Goal: Task Accomplishment & Management: Use online tool/utility

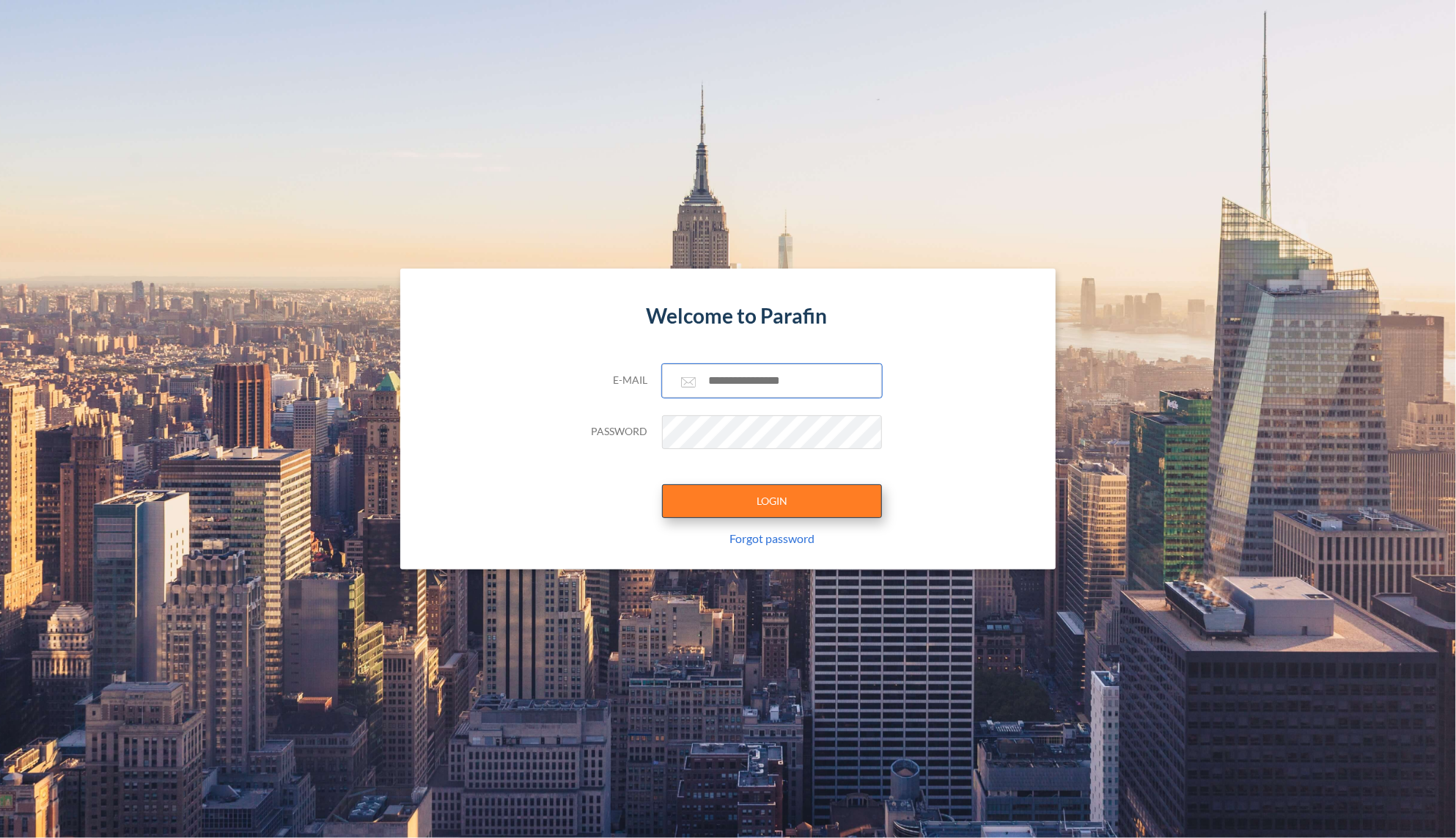
type input "**********"
click at [748, 493] on button "LOGIN" at bounding box center [772, 501] width 220 height 34
type input "**********"
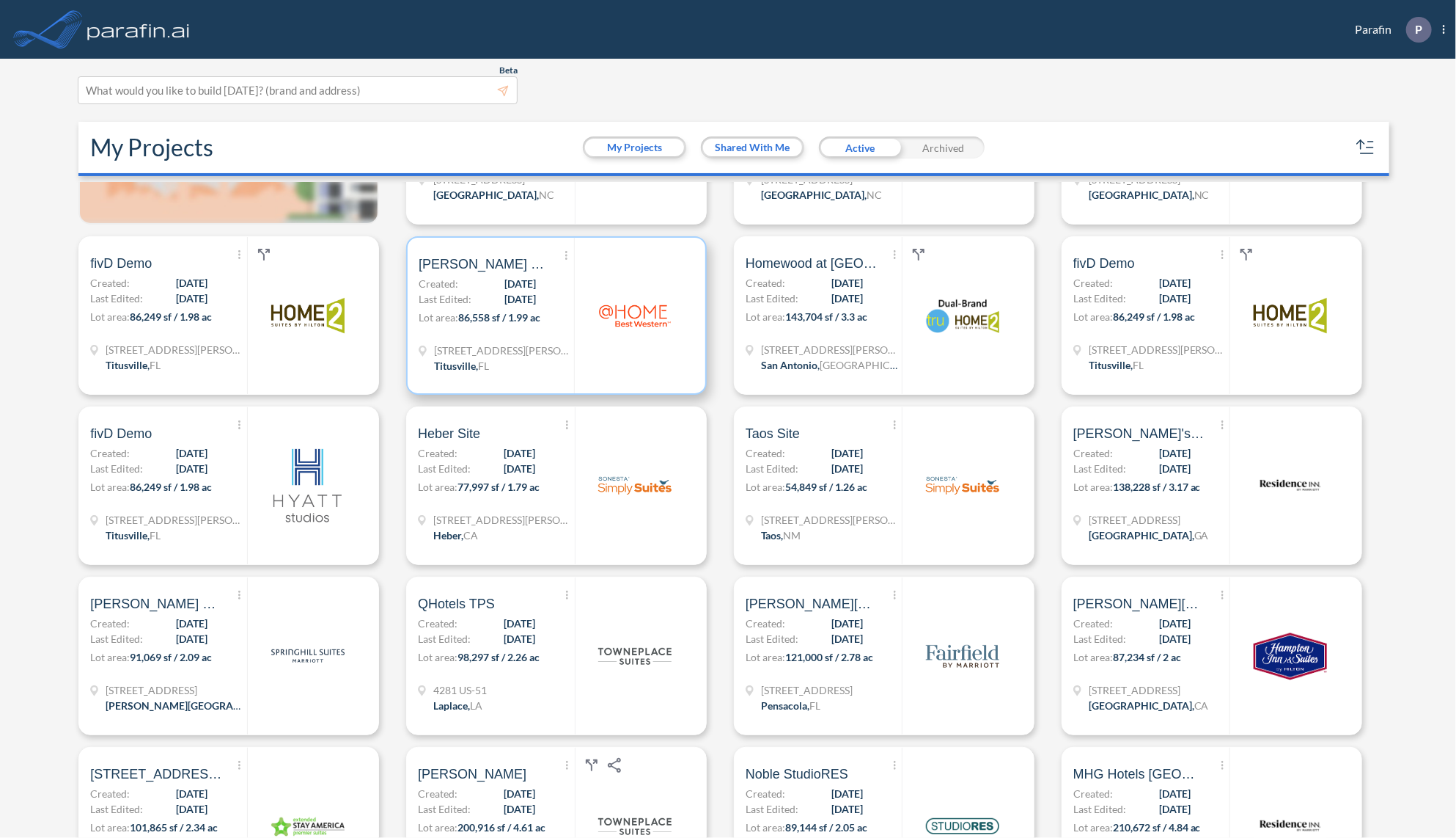
scroll to position [118, 0]
click at [556, 336] on div "Show More Created with sketchtool. Archive Reports Share a copy [PERSON_NAME][G…" at bounding box center [495, 313] width 155 height 155
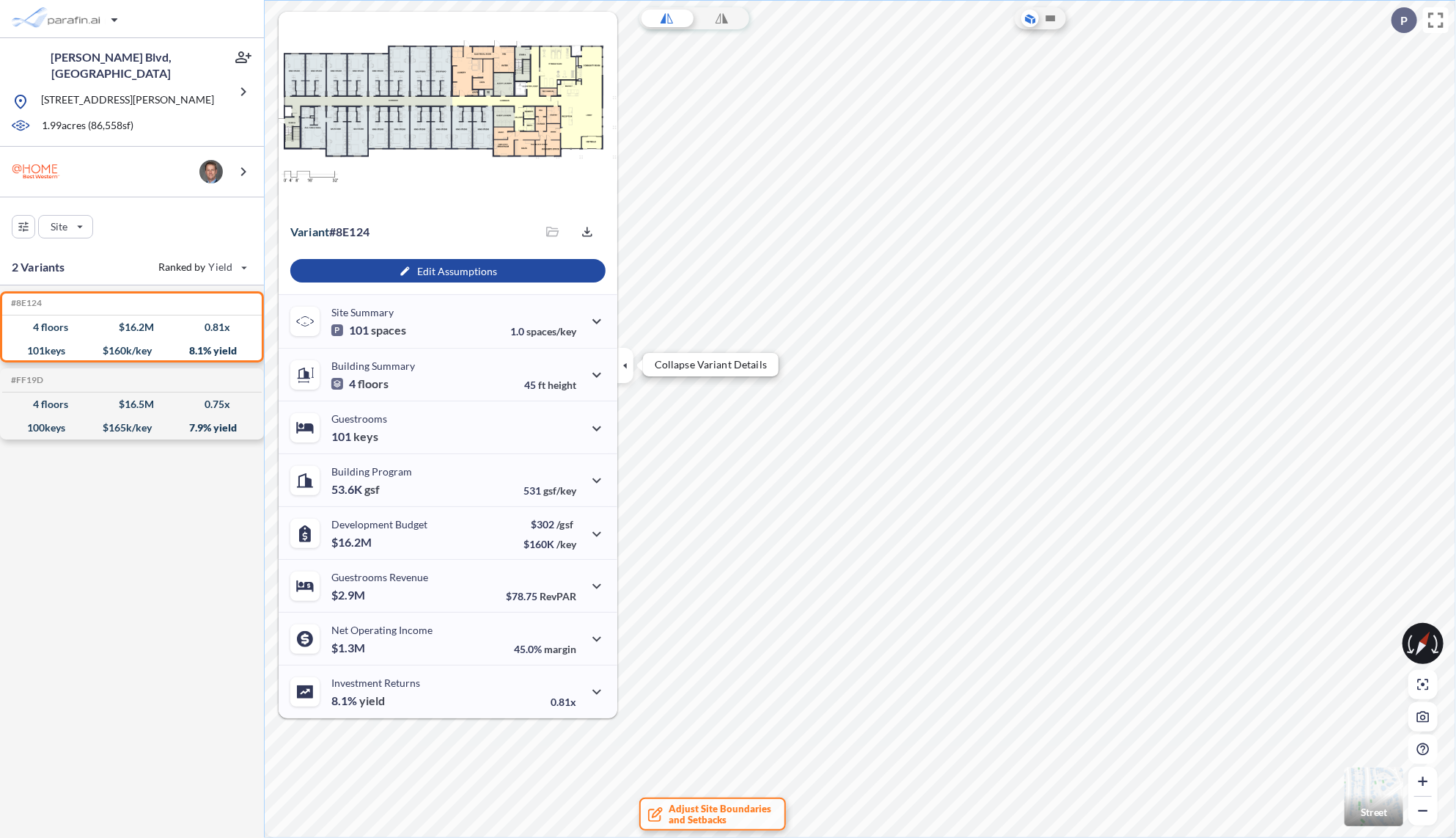
click at [622, 357] on icon "button" at bounding box center [625, 365] width 16 height 16
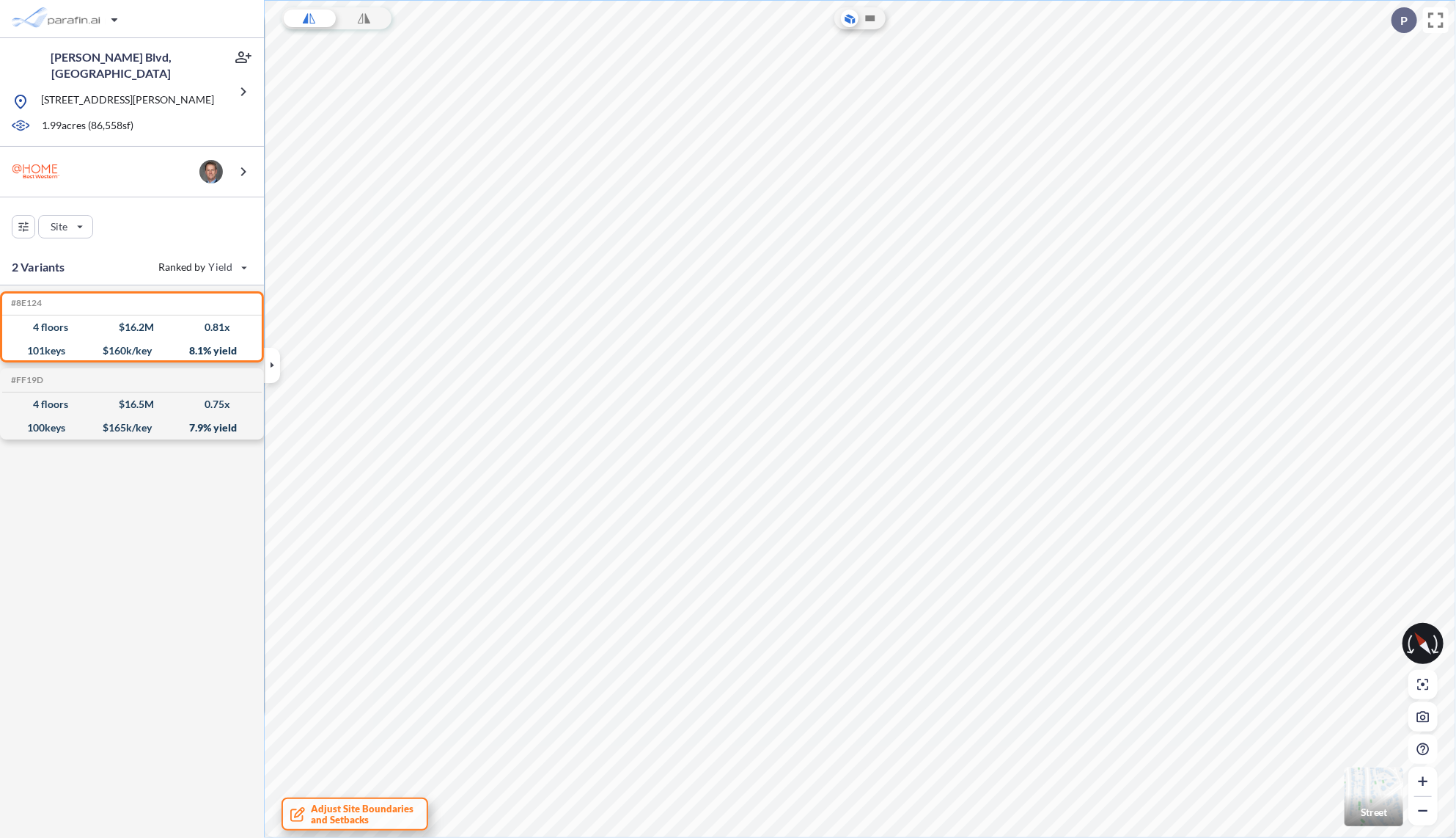
click at [348, 814] on span "Adjust Site Boundaries and Setbacks" at bounding box center [362, 814] width 102 height 22
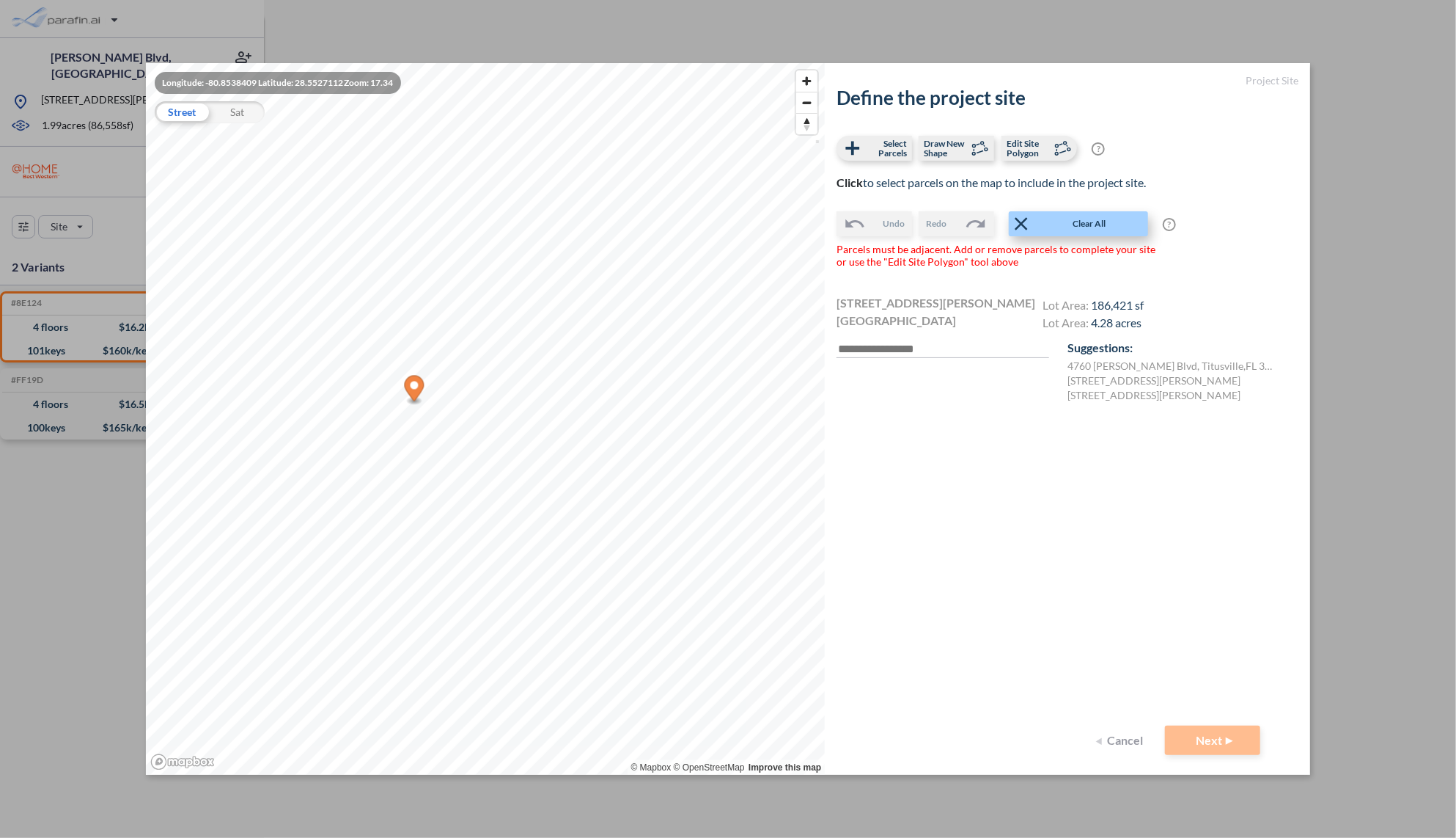
click at [1072, 217] on span "Clear All" at bounding box center [1089, 224] width 115 height 15
click at [1211, 738] on button "Next" at bounding box center [1212, 739] width 95 height 29
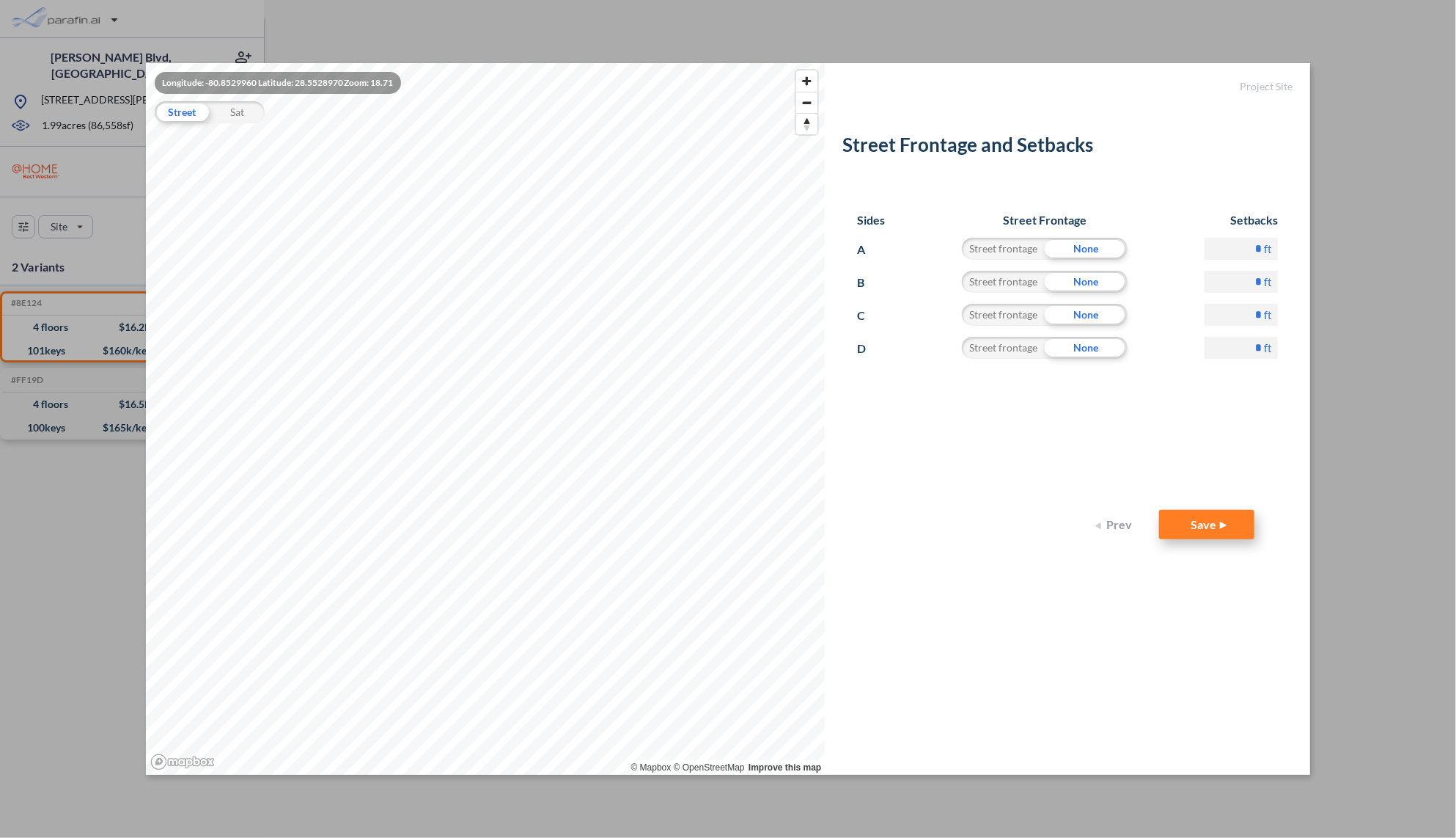
click at [1199, 530] on button "Save" at bounding box center [1206, 524] width 95 height 29
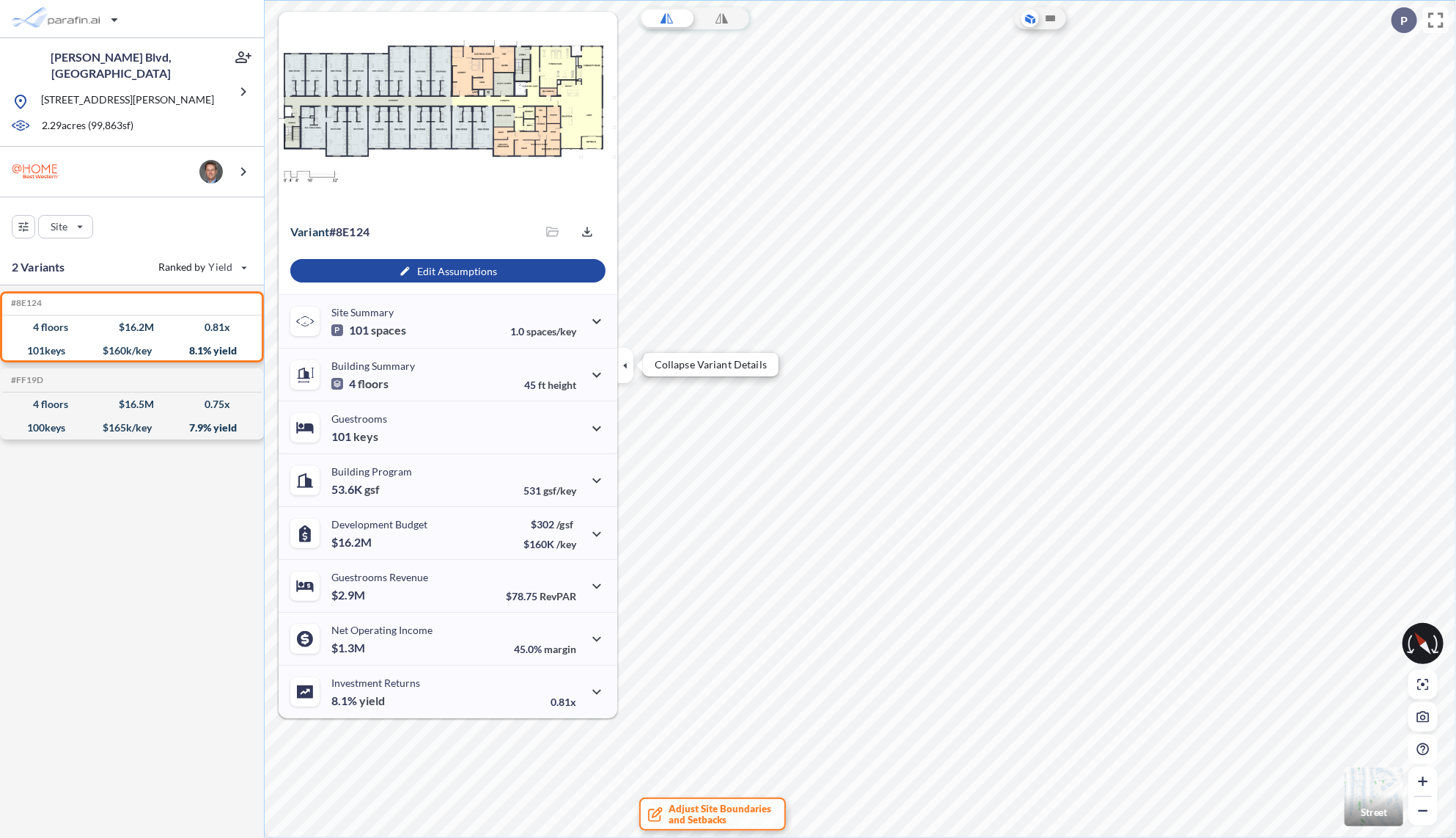
click at [630, 354] on button "button" at bounding box center [625, 365] width 16 height 35
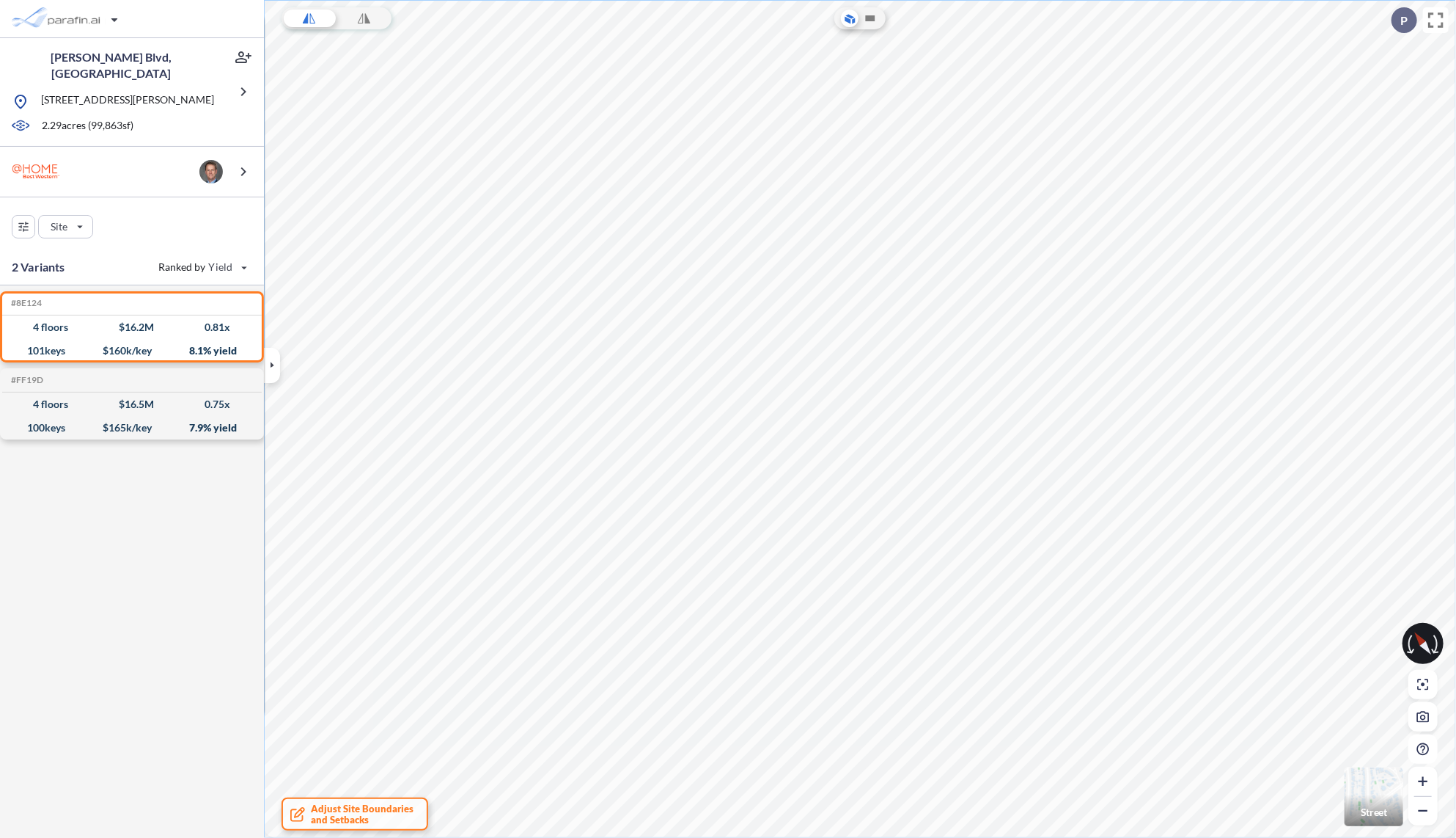
click at [1378, 793] on img "button" at bounding box center [1373, 797] width 58 height 58
click at [1377, 799] on img "button" at bounding box center [1373, 797] width 58 height 58
click at [361, 814] on span "Adjust Site Boundaries and Setbacks" at bounding box center [362, 814] width 102 height 22
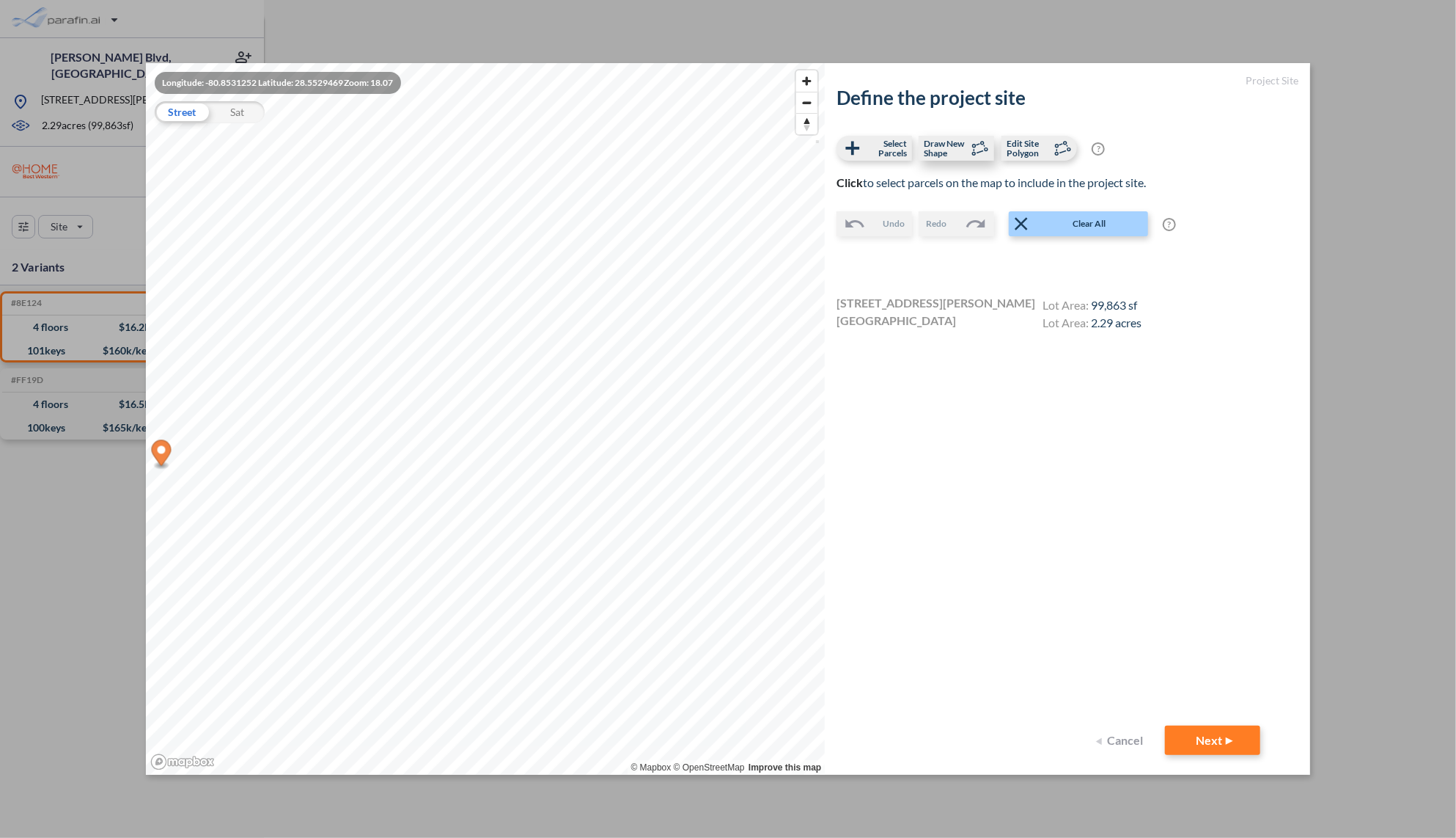
click at [951, 152] on span "Draw New Shape" at bounding box center [946, 148] width 43 height 19
click at [1032, 150] on span "Edit Site Polygon" at bounding box center [1028, 148] width 43 height 19
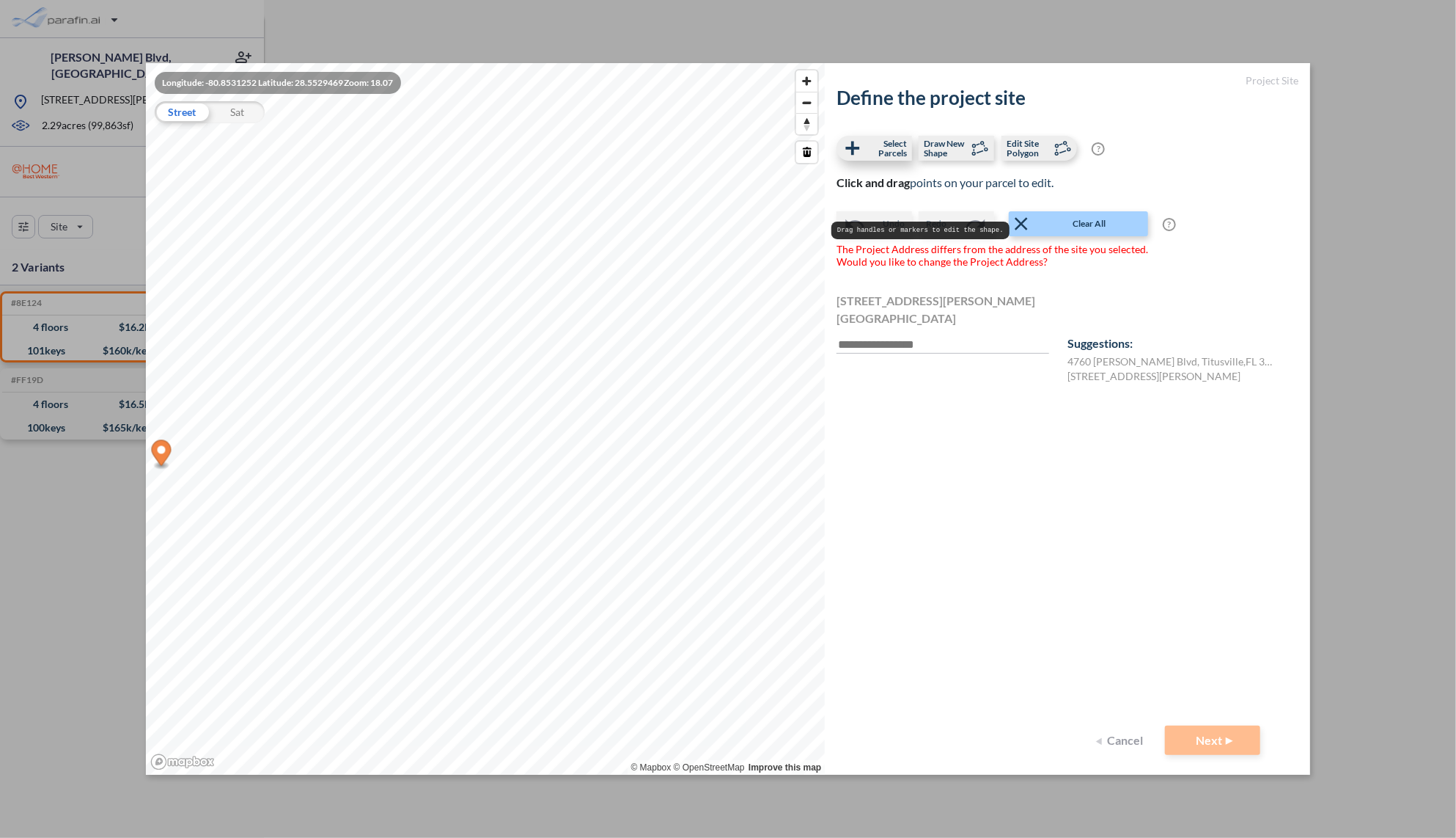
click at [867, 155] on span "Select Parcels" at bounding box center [885, 148] width 43 height 19
click at [1205, 733] on button "Next" at bounding box center [1212, 739] width 95 height 29
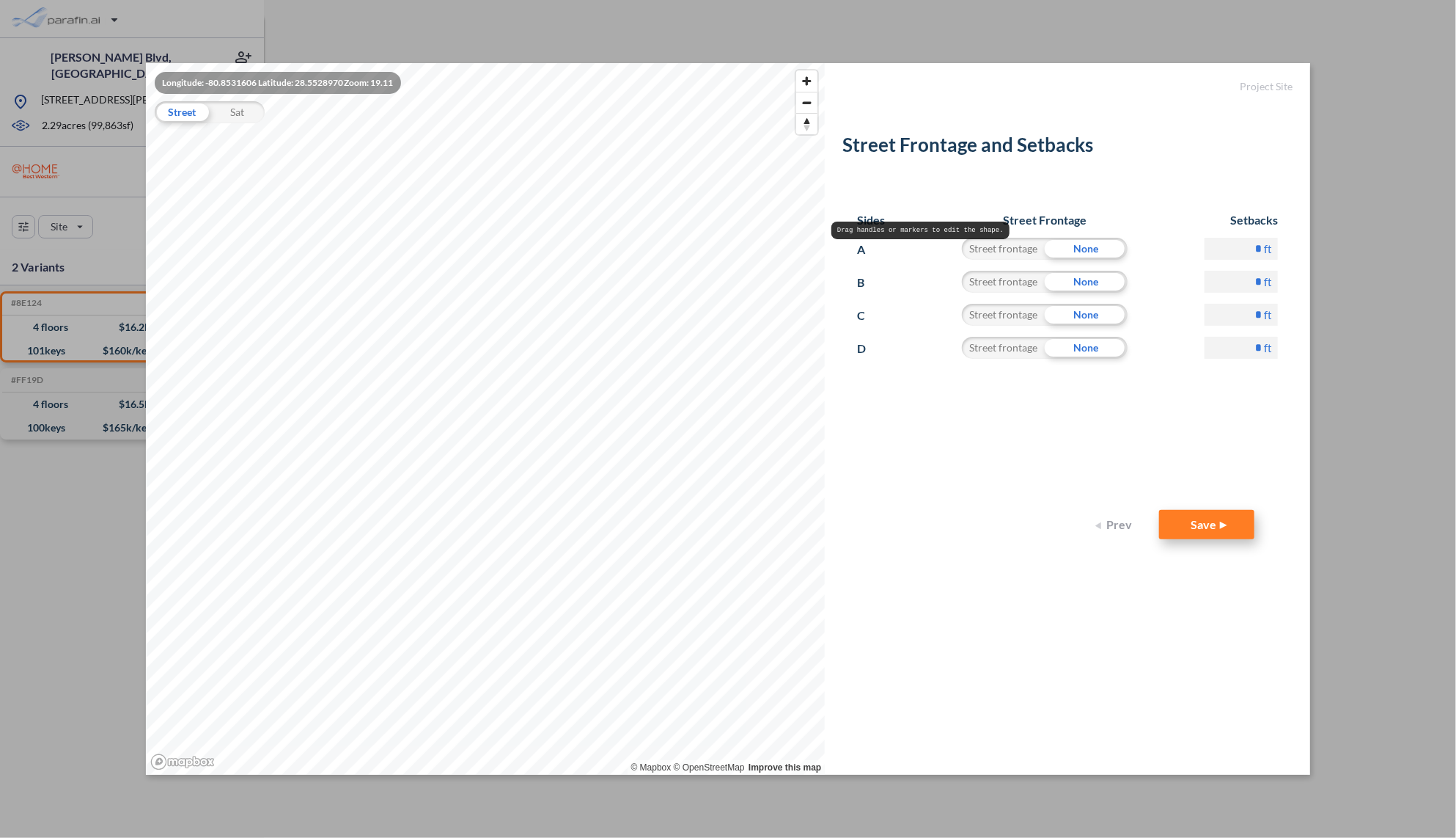
click at [1188, 520] on button "Save" at bounding box center [1206, 524] width 95 height 29
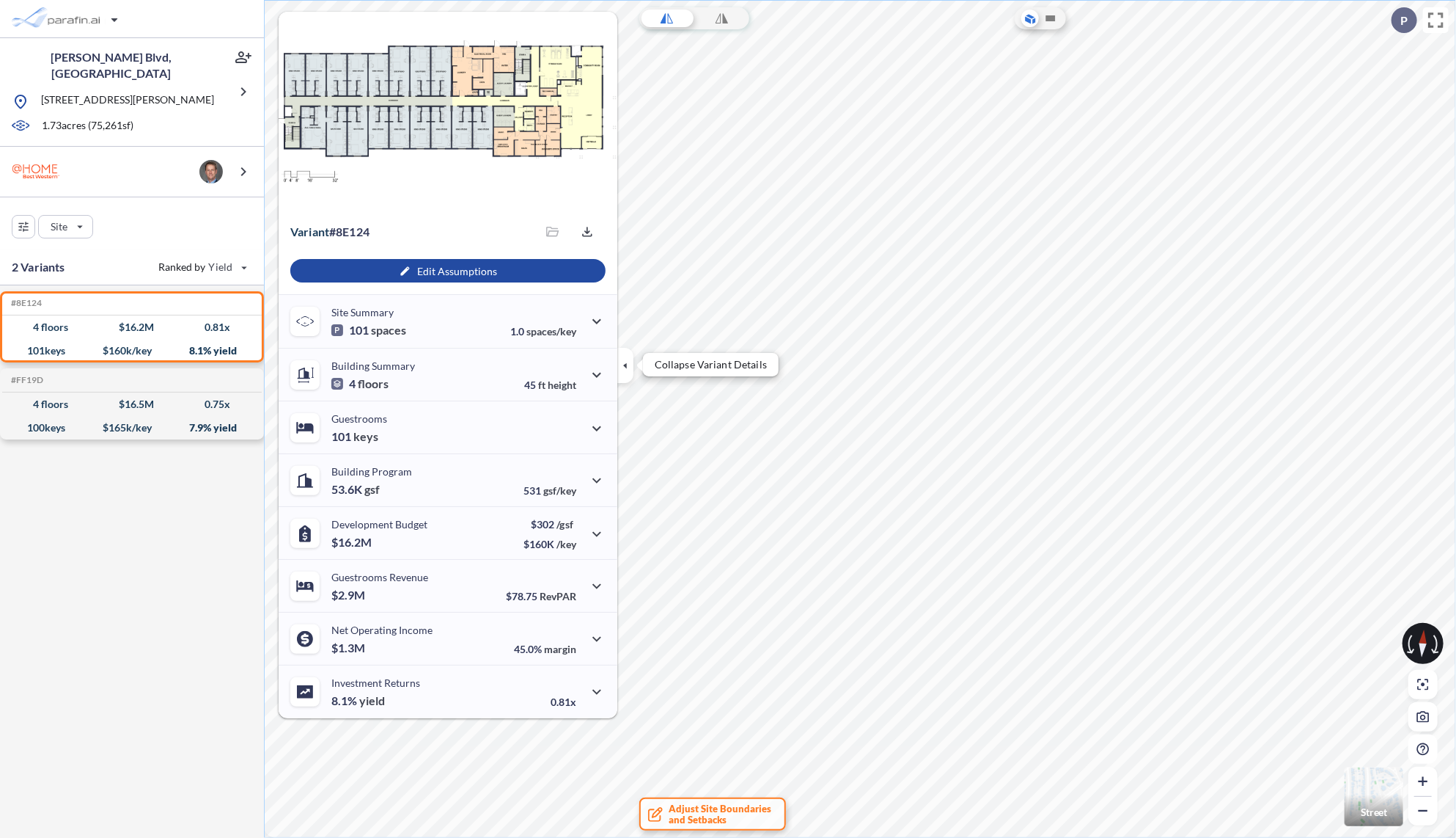
click at [619, 369] on icon "button" at bounding box center [625, 365] width 16 height 16
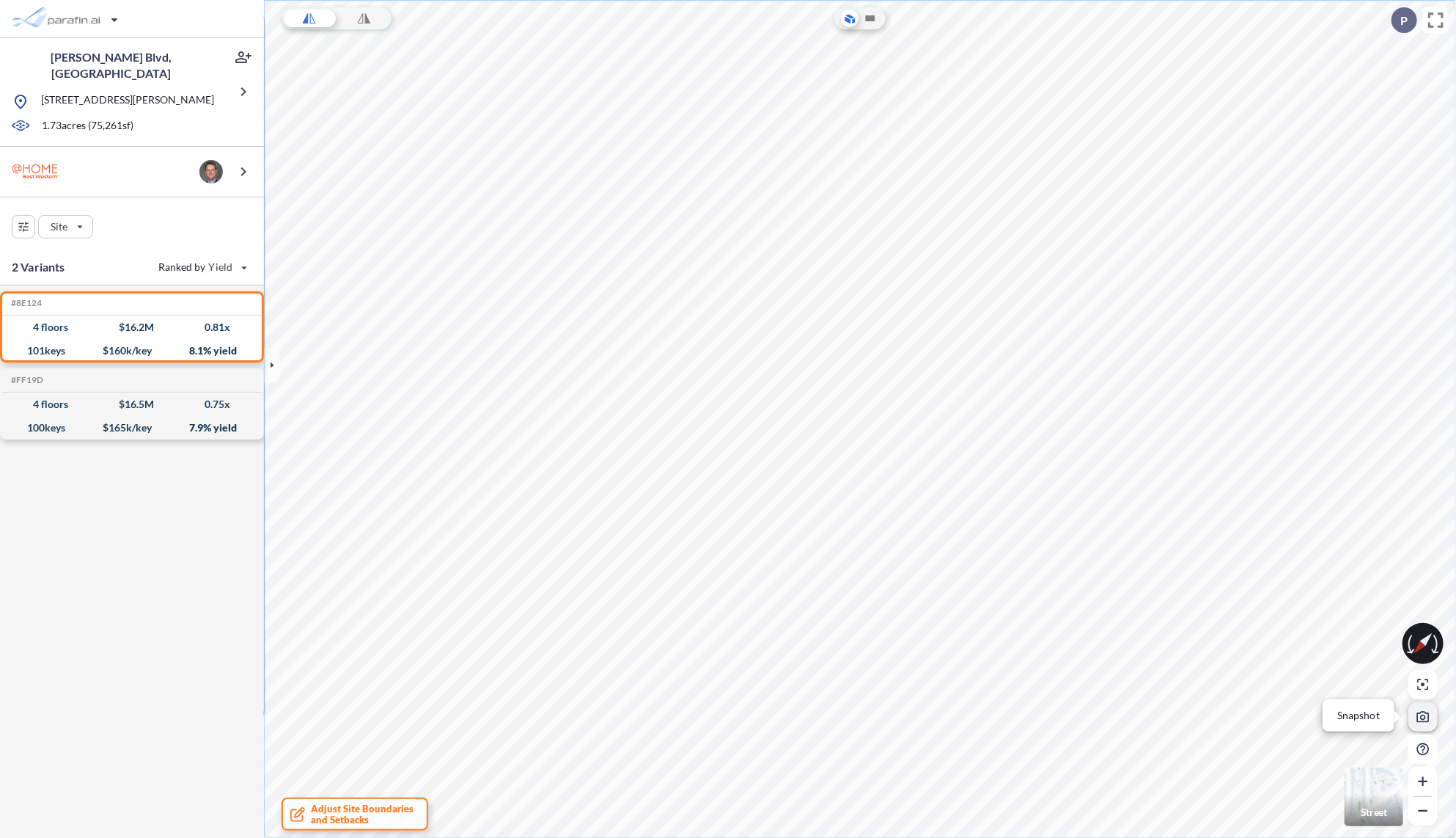
click at [1419, 719] on icon "button" at bounding box center [1423, 717] width 13 height 11
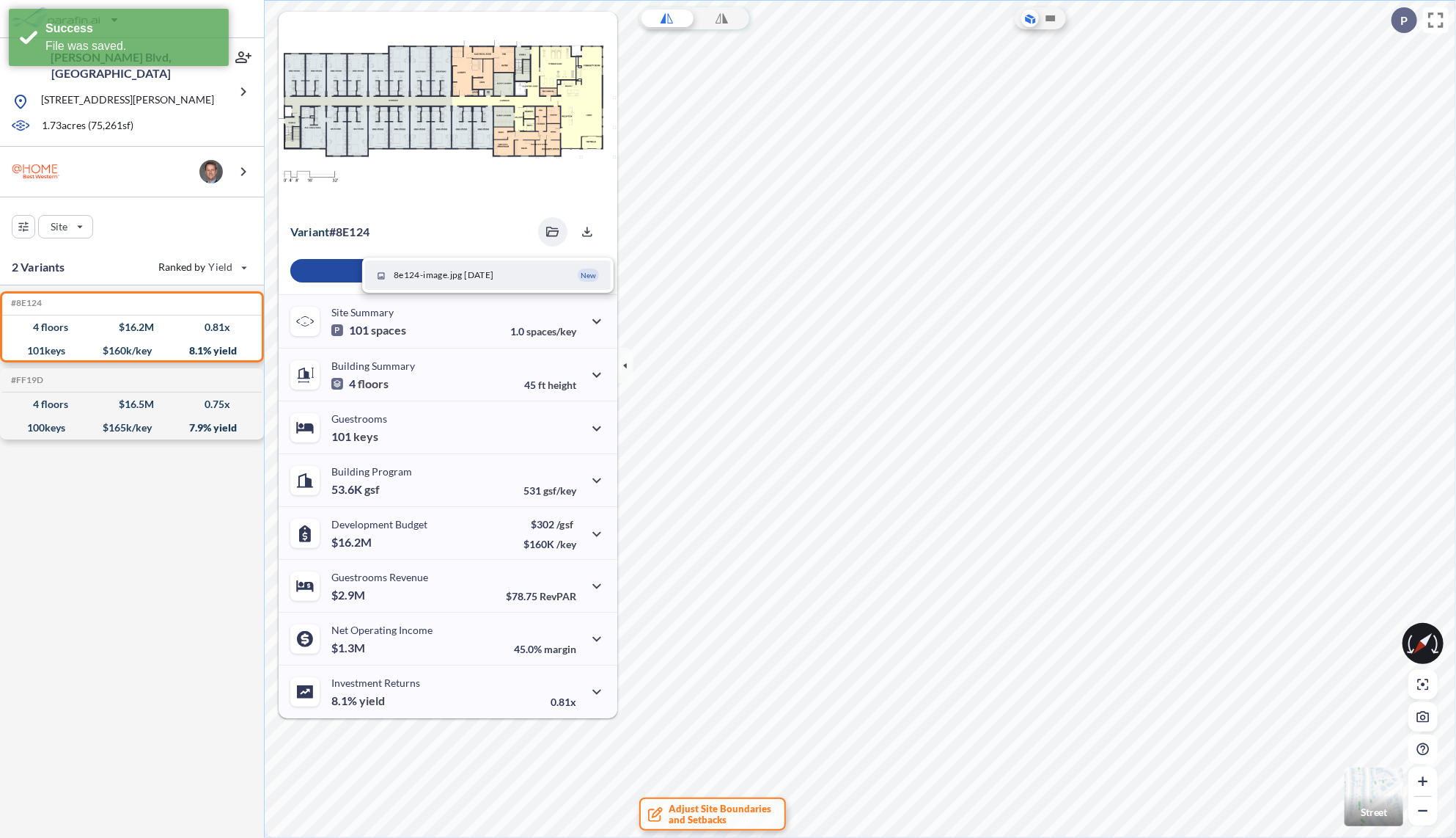
click at [440, 278] on span "8e124-image.jpg [DATE]" at bounding box center [444, 275] width 101 height 13
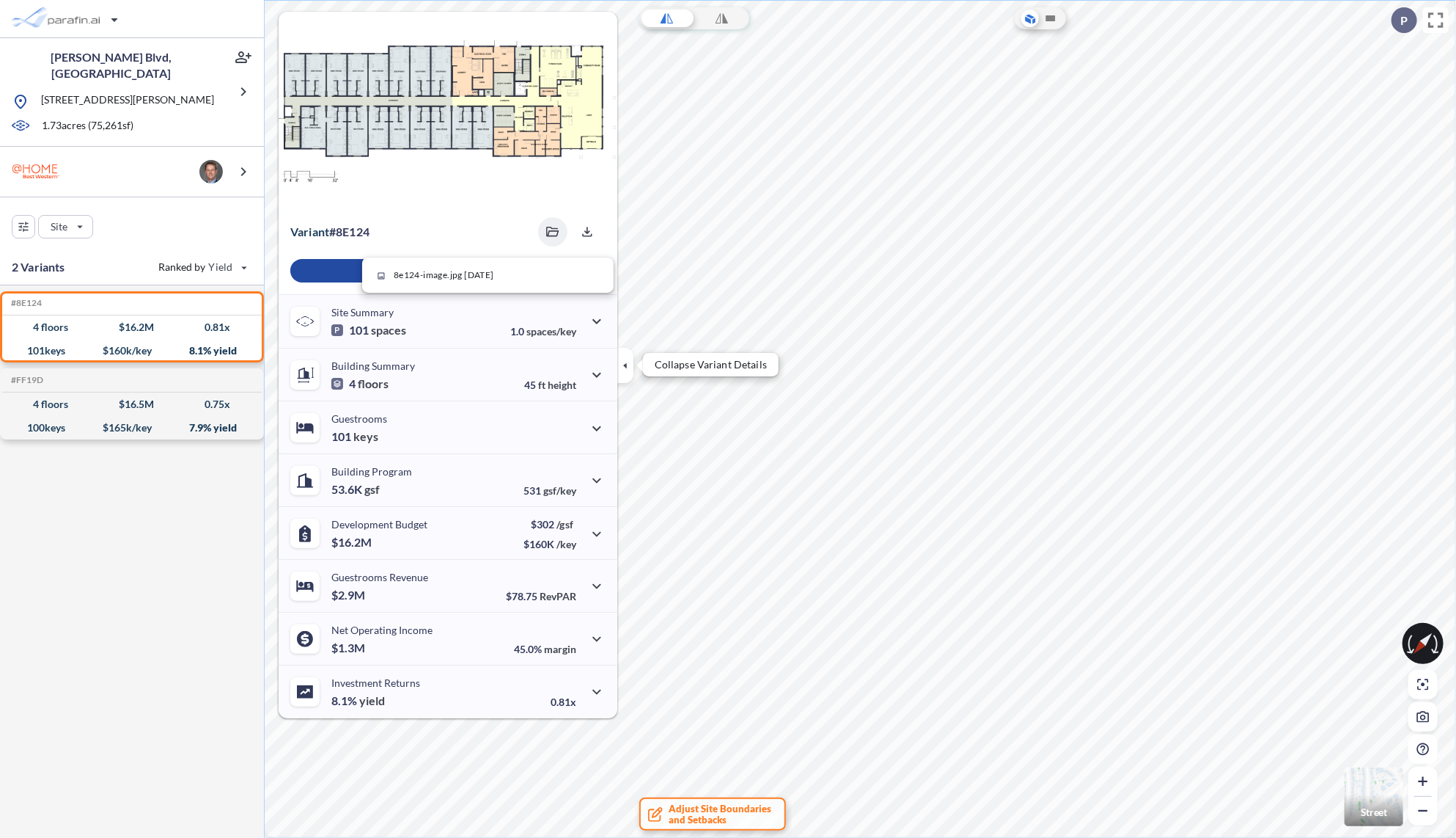
click at [631, 356] on button "button" at bounding box center [625, 365] width 16 height 35
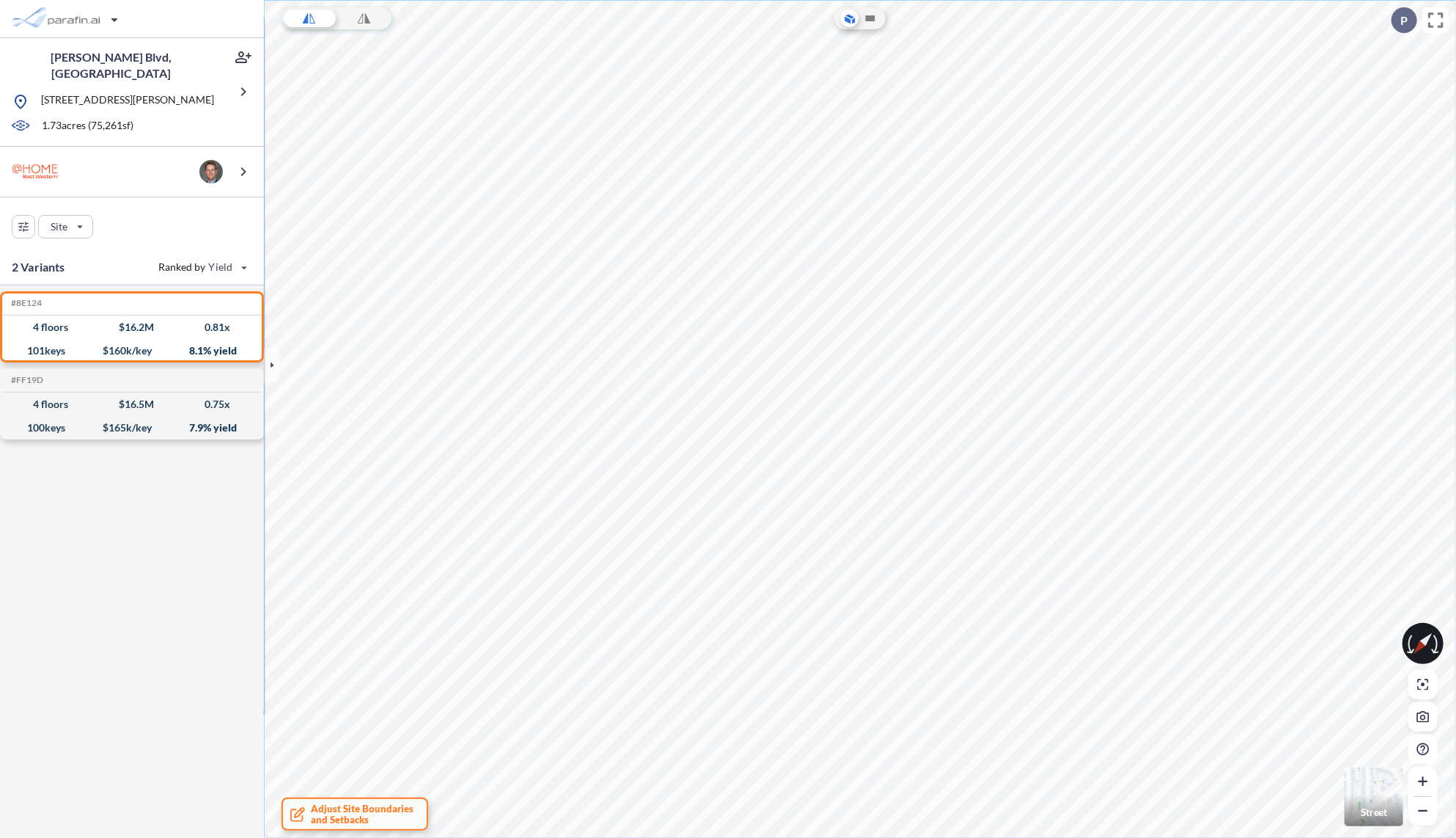
click at [1370, 783] on img "button" at bounding box center [1373, 797] width 58 height 58
click at [102, 25] on div "button" at bounding box center [67, 19] width 123 height 29
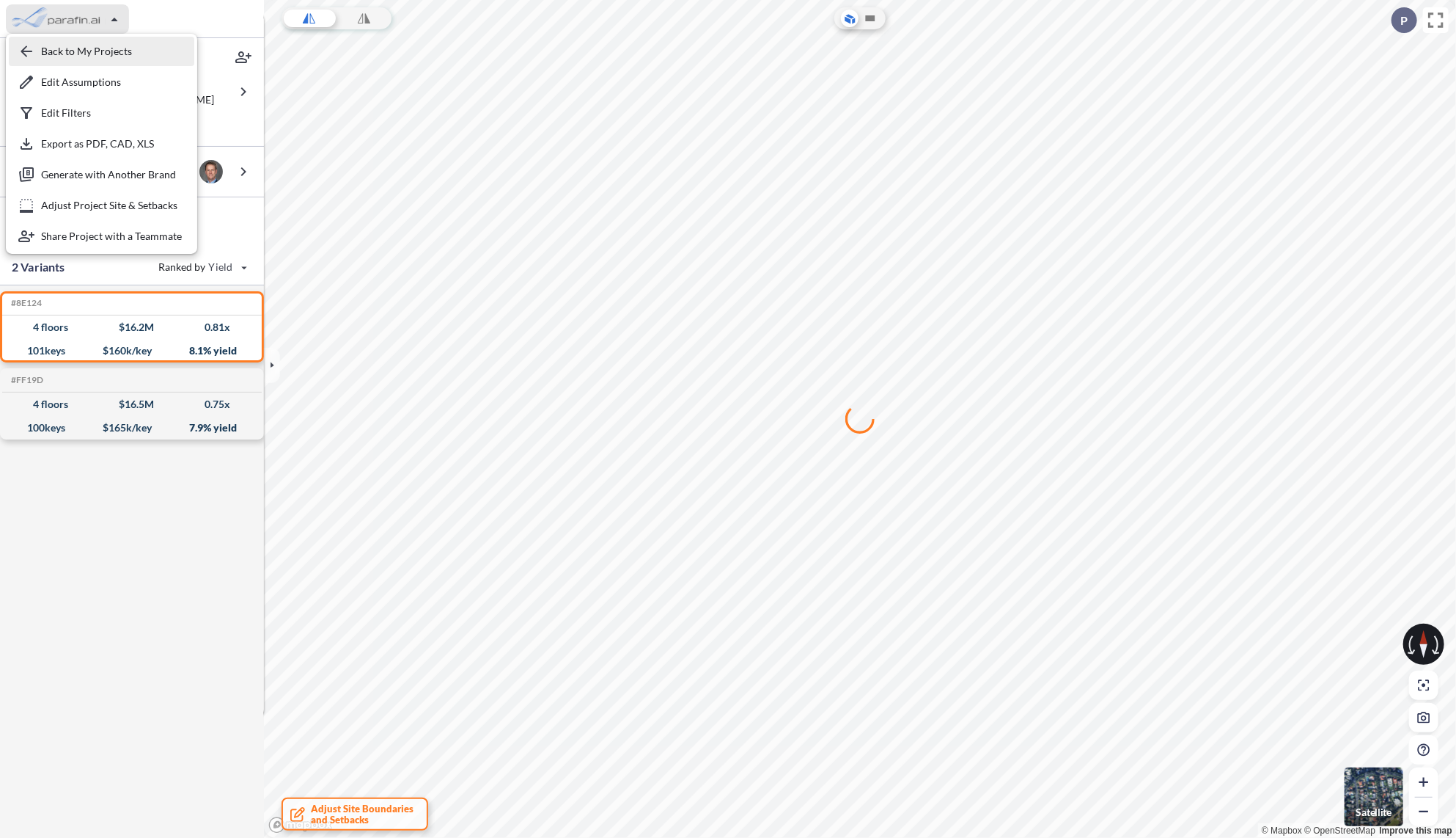
click at [58, 52] on div "button" at bounding box center [101, 51] width 185 height 29
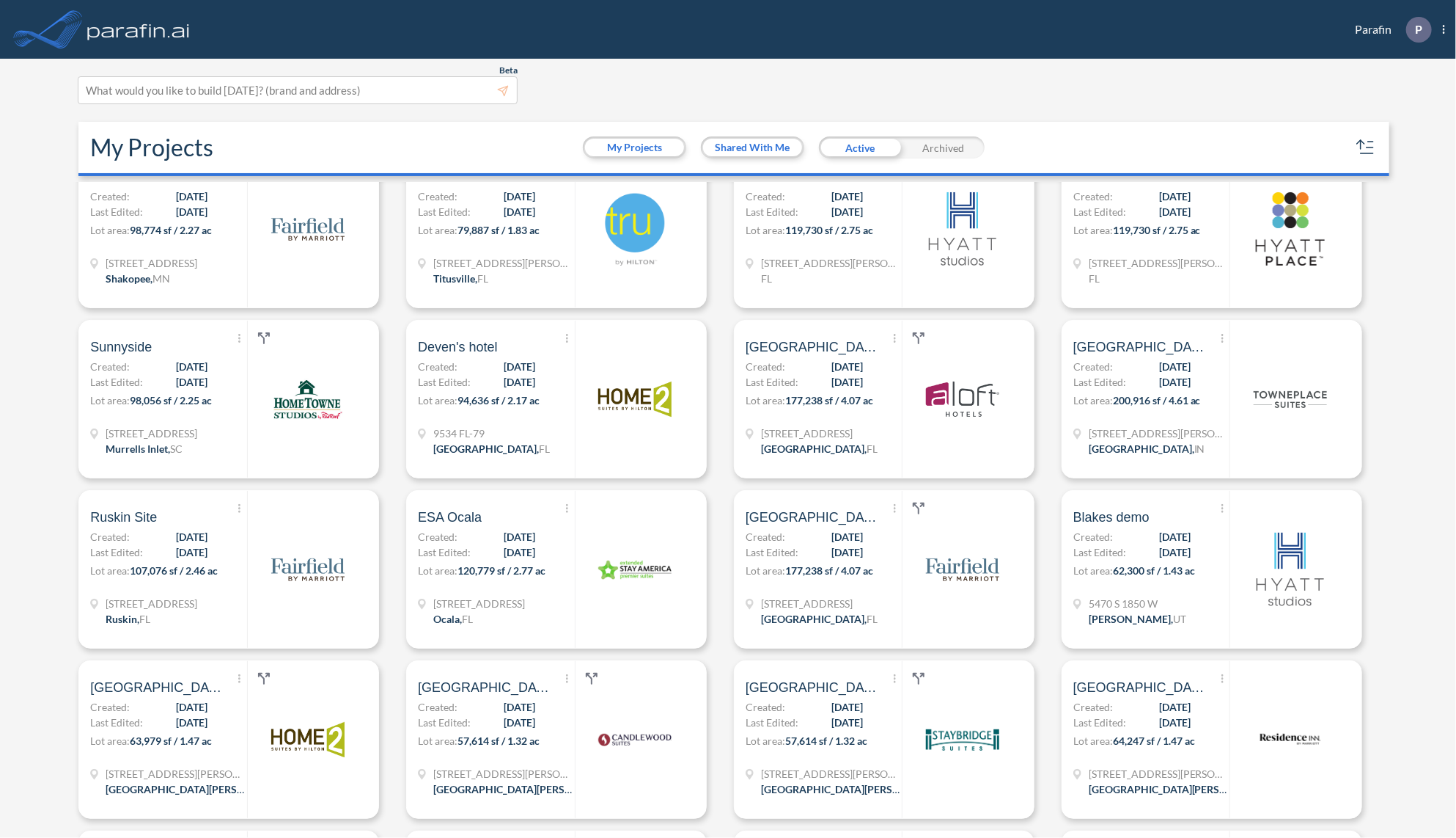
scroll to position [1056, 0]
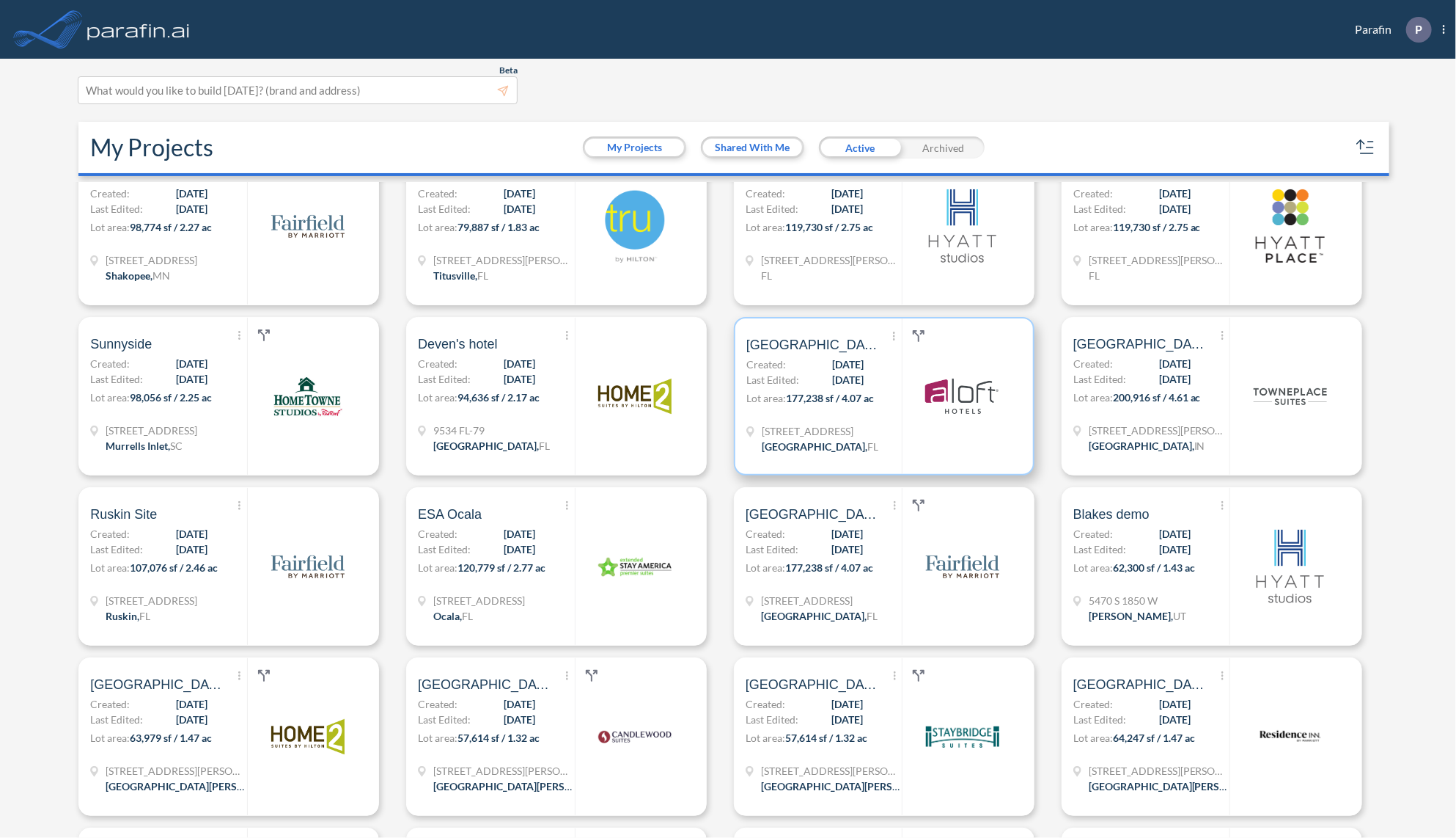
click at [868, 442] on div "[STREET_ADDRESS]" at bounding box center [823, 440] width 155 height 35
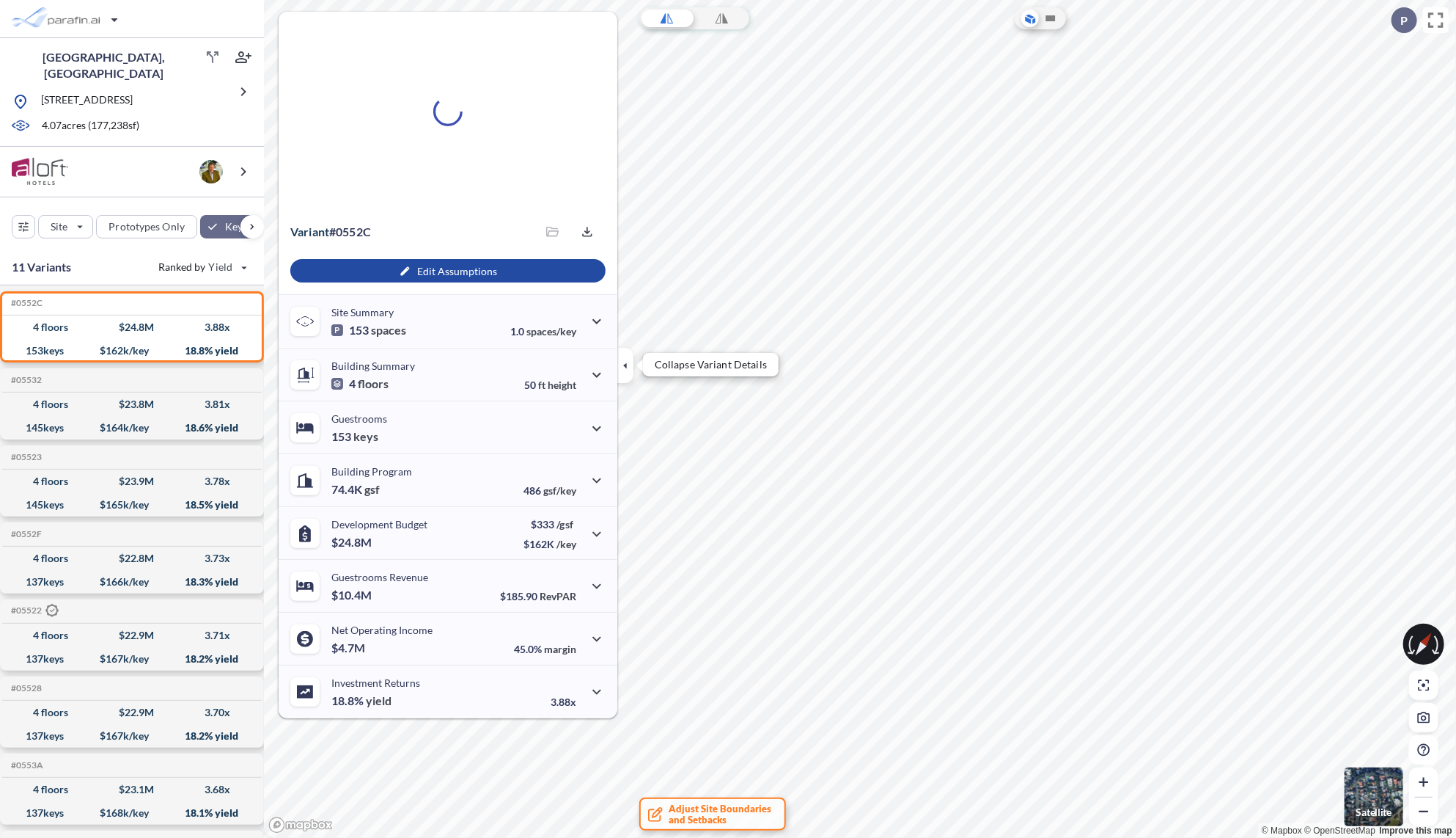
click at [620, 363] on icon "button" at bounding box center [625, 365] width 16 height 16
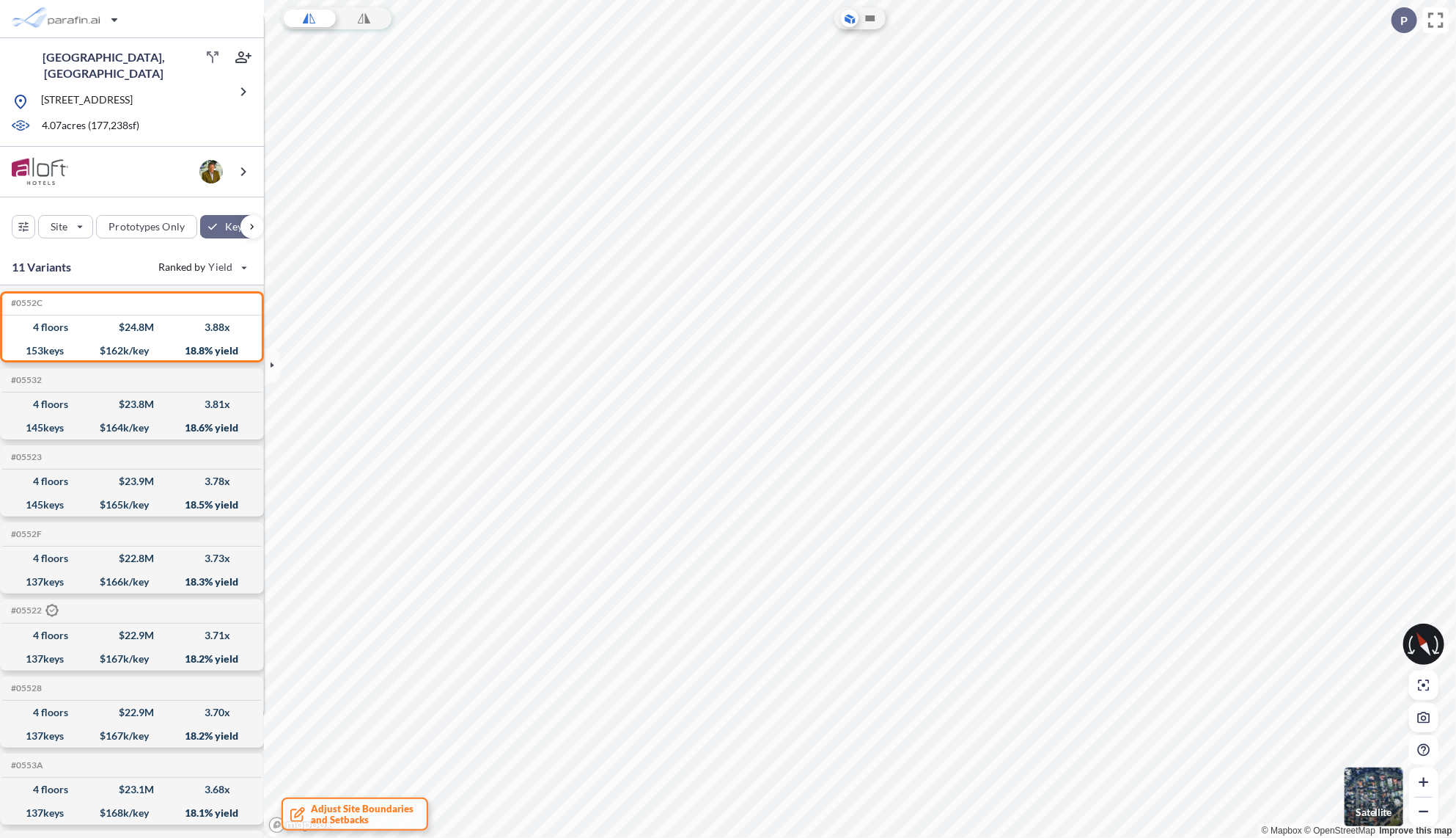
click at [1361, 798] on img "button" at bounding box center [1373, 797] width 58 height 58
click at [369, 812] on span "Adjust Site Boundaries and Setbacks" at bounding box center [362, 814] width 102 height 22
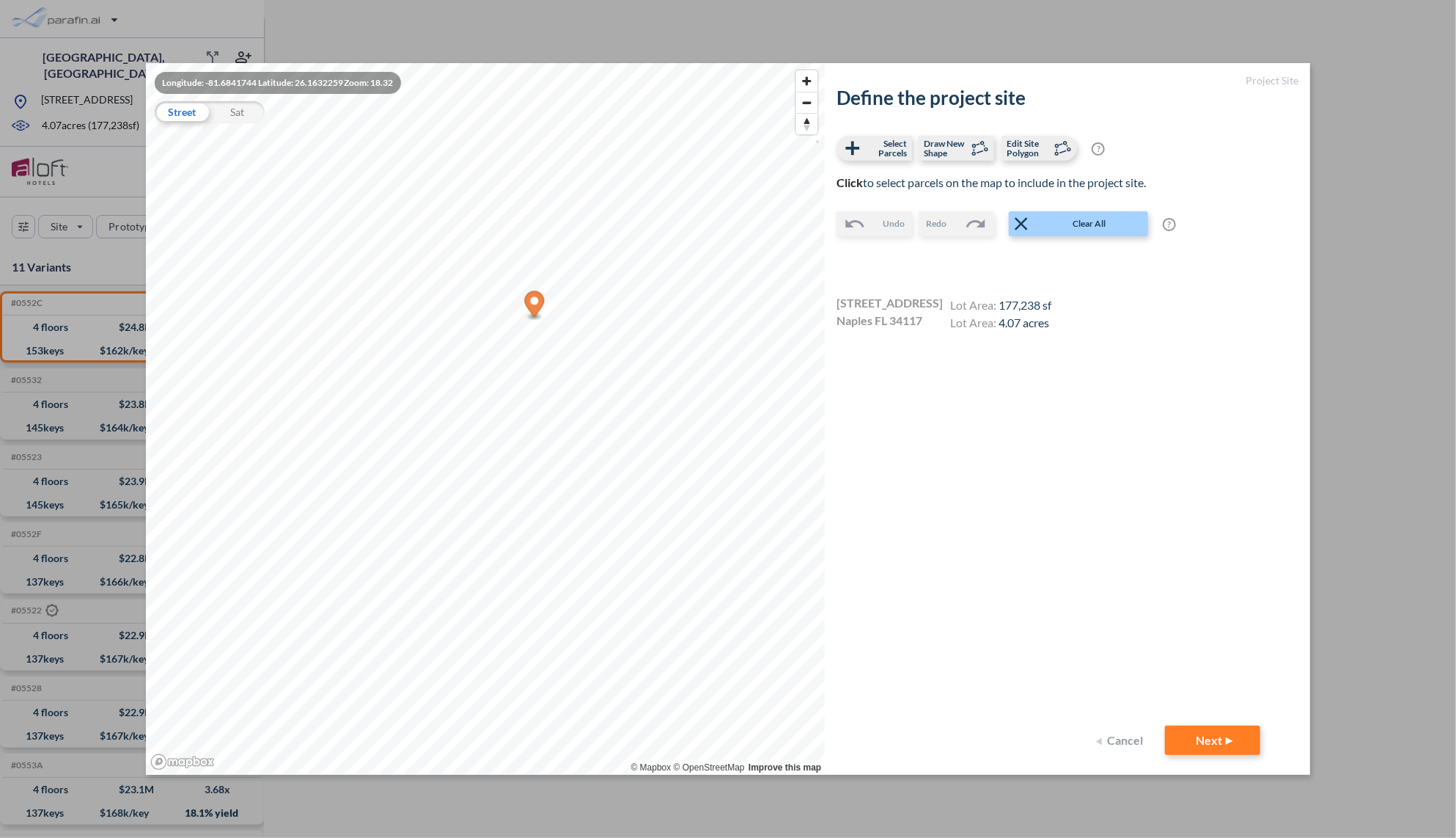
click at [243, 113] on div "Sat" at bounding box center [237, 112] width 55 height 22
click at [1027, 150] on span "Edit Site Polygon" at bounding box center [1028, 148] width 43 height 19
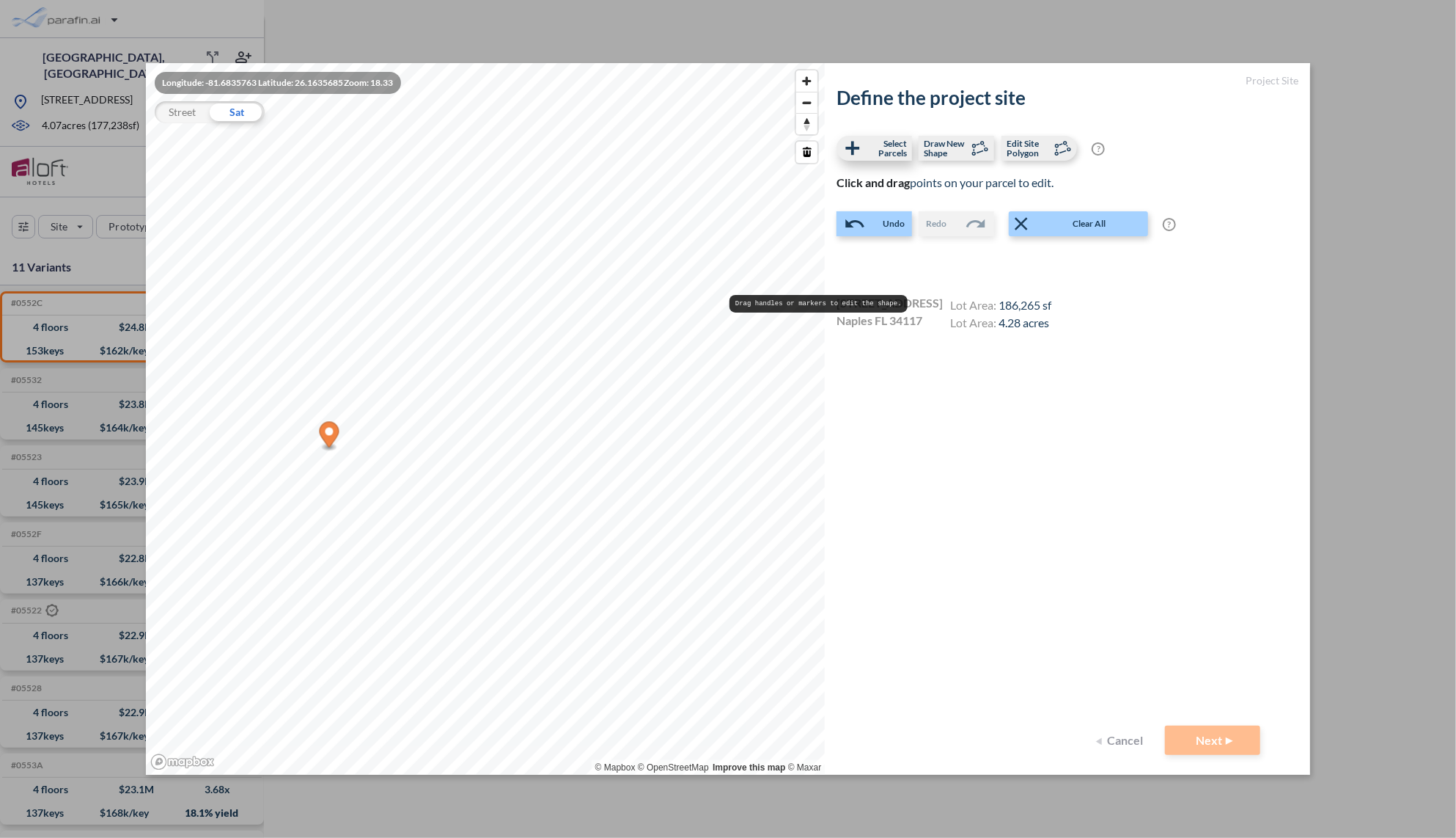
click at [874, 149] on span "Select Parcels" at bounding box center [885, 148] width 43 height 19
click at [1038, 149] on span "Edit Site Polygon" at bounding box center [1028, 148] width 43 height 19
click at [863, 149] on icon at bounding box center [852, 148] width 22 height 22
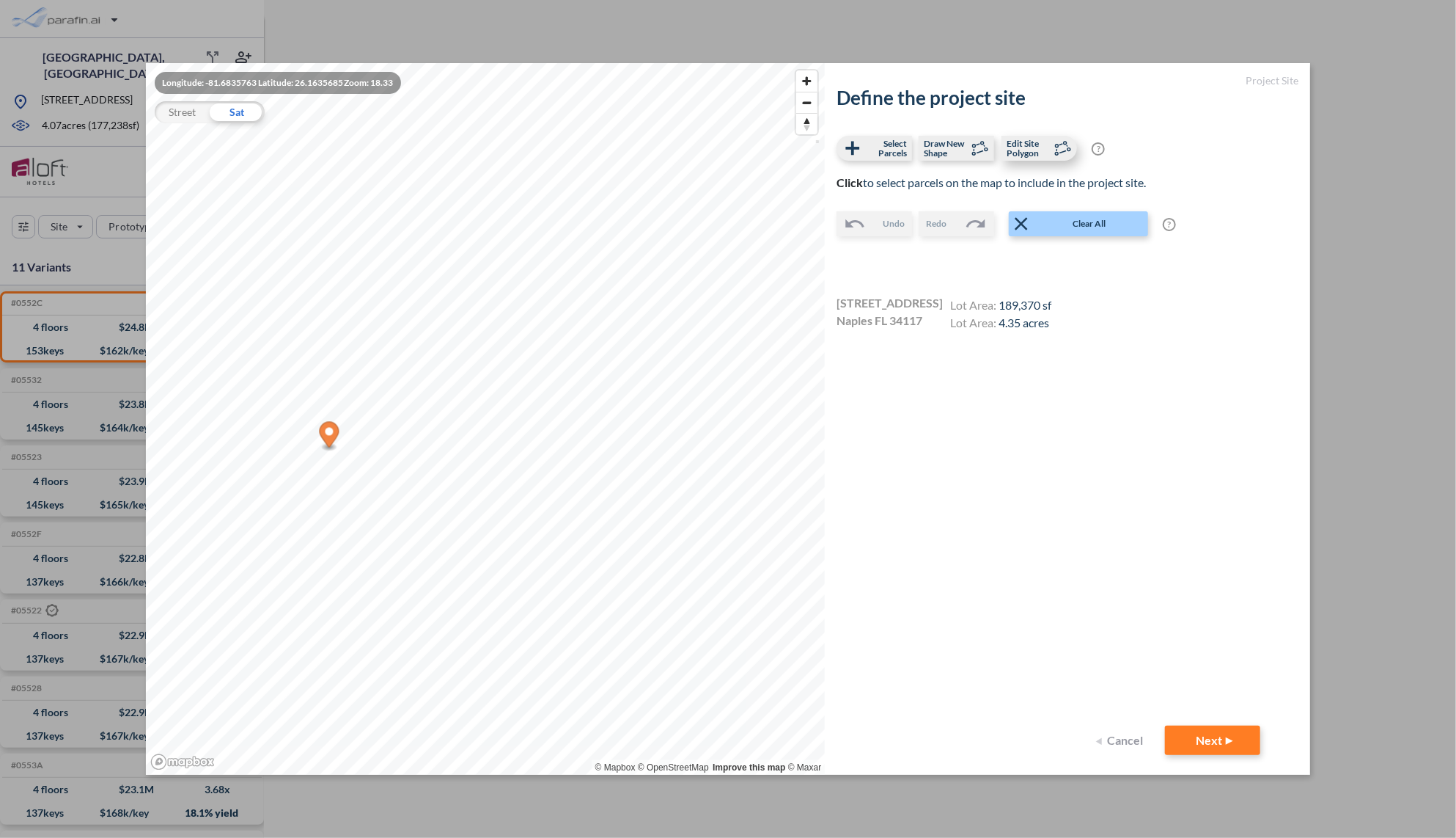
click at [1032, 144] on span "Edit Site Polygon" at bounding box center [1028, 148] width 43 height 19
click at [176, 108] on div "Street" at bounding box center [182, 112] width 55 height 22
click at [871, 147] on span "Select Parcels" at bounding box center [885, 148] width 43 height 19
click at [1234, 743] on button "Next" at bounding box center [1212, 739] width 95 height 29
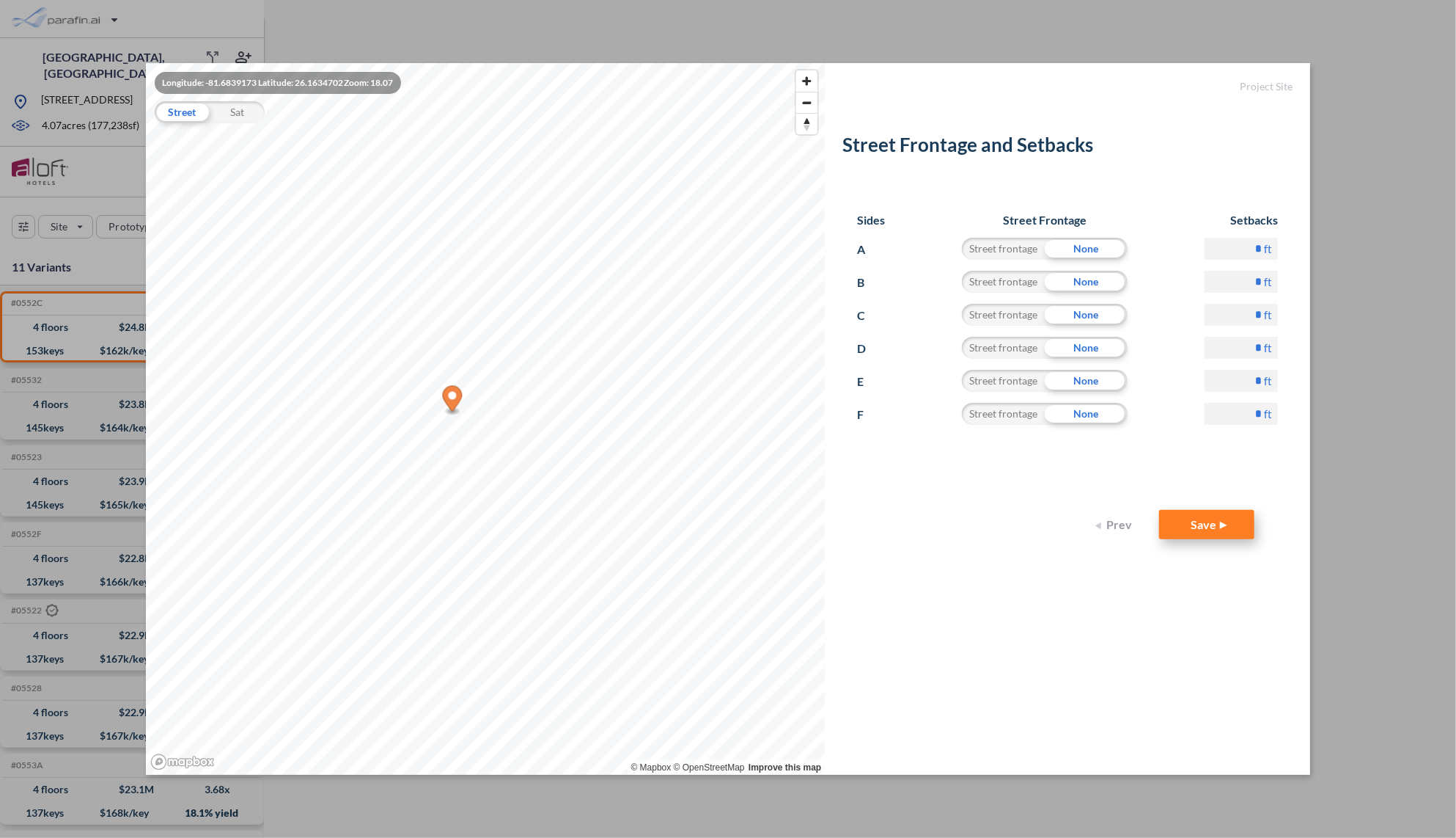
click at [1218, 527] on button "Save" at bounding box center [1206, 524] width 95 height 29
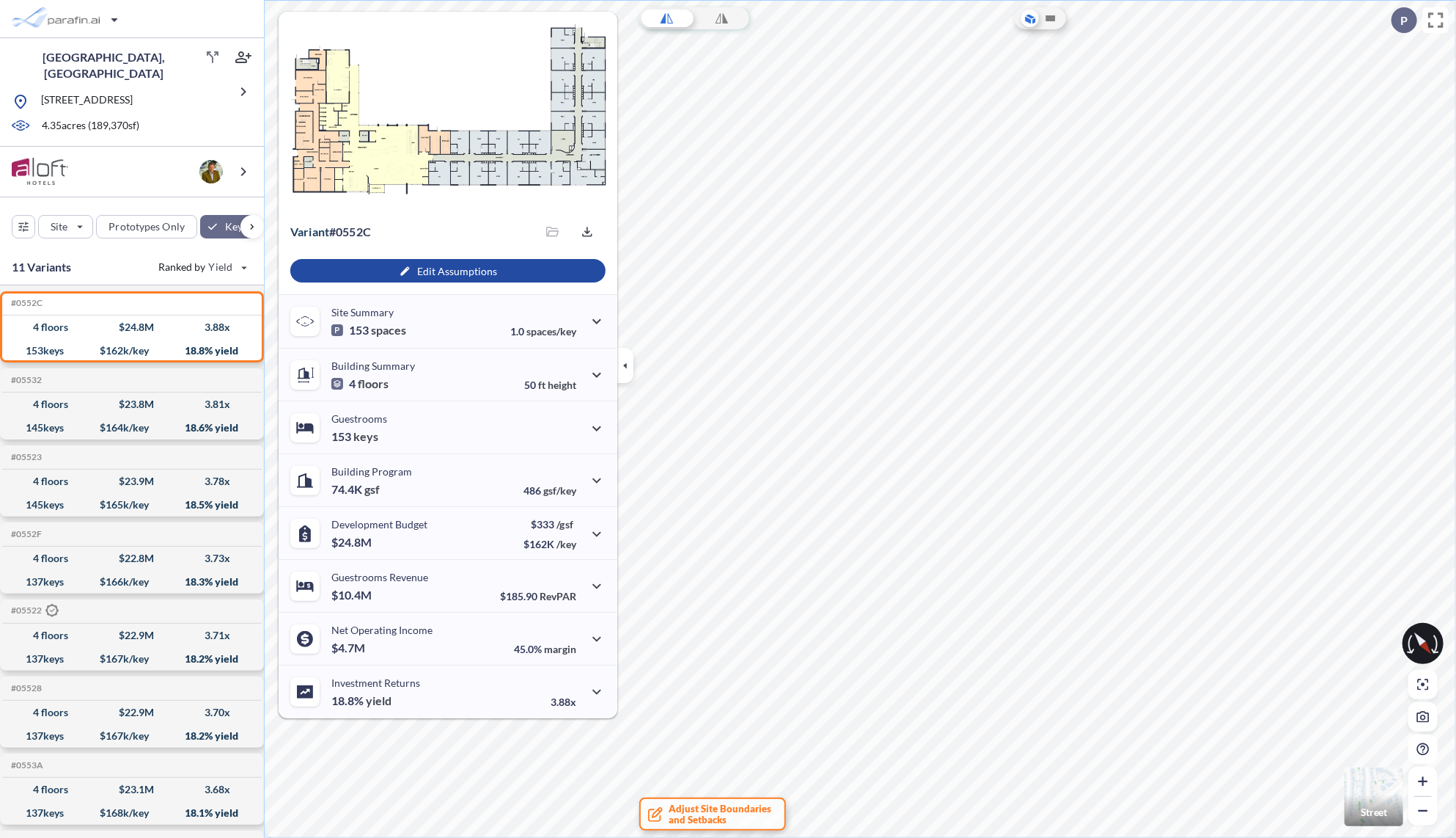
click at [629, 356] on button "button" at bounding box center [625, 365] width 16 height 35
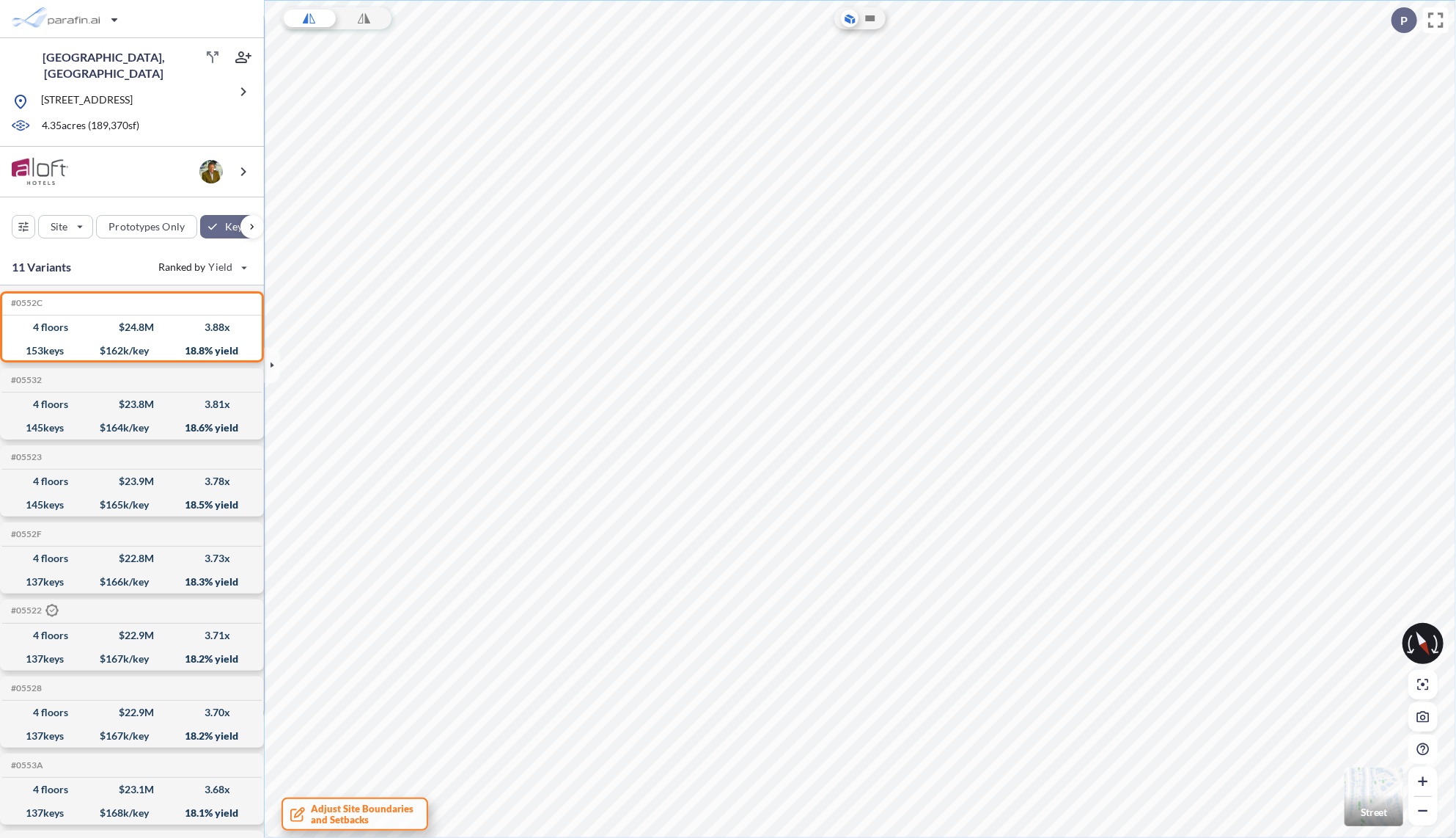
click at [335, 813] on span "Adjust Site Boundaries and Setbacks" at bounding box center [362, 814] width 102 height 22
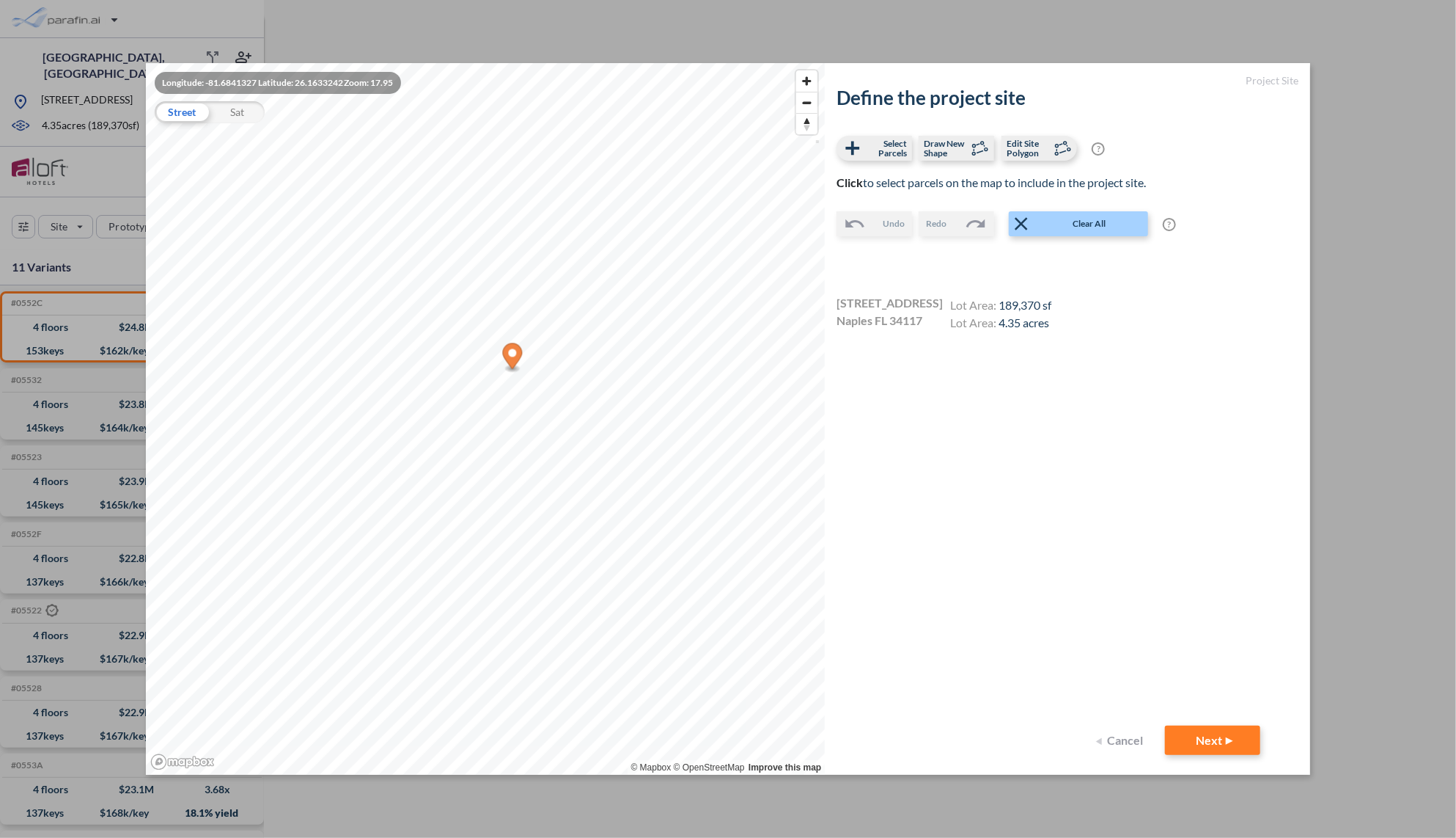
click at [224, 116] on div "Sat" at bounding box center [237, 112] width 55 height 22
click at [1025, 147] on span "Edit Site Polygon" at bounding box center [1028, 148] width 43 height 19
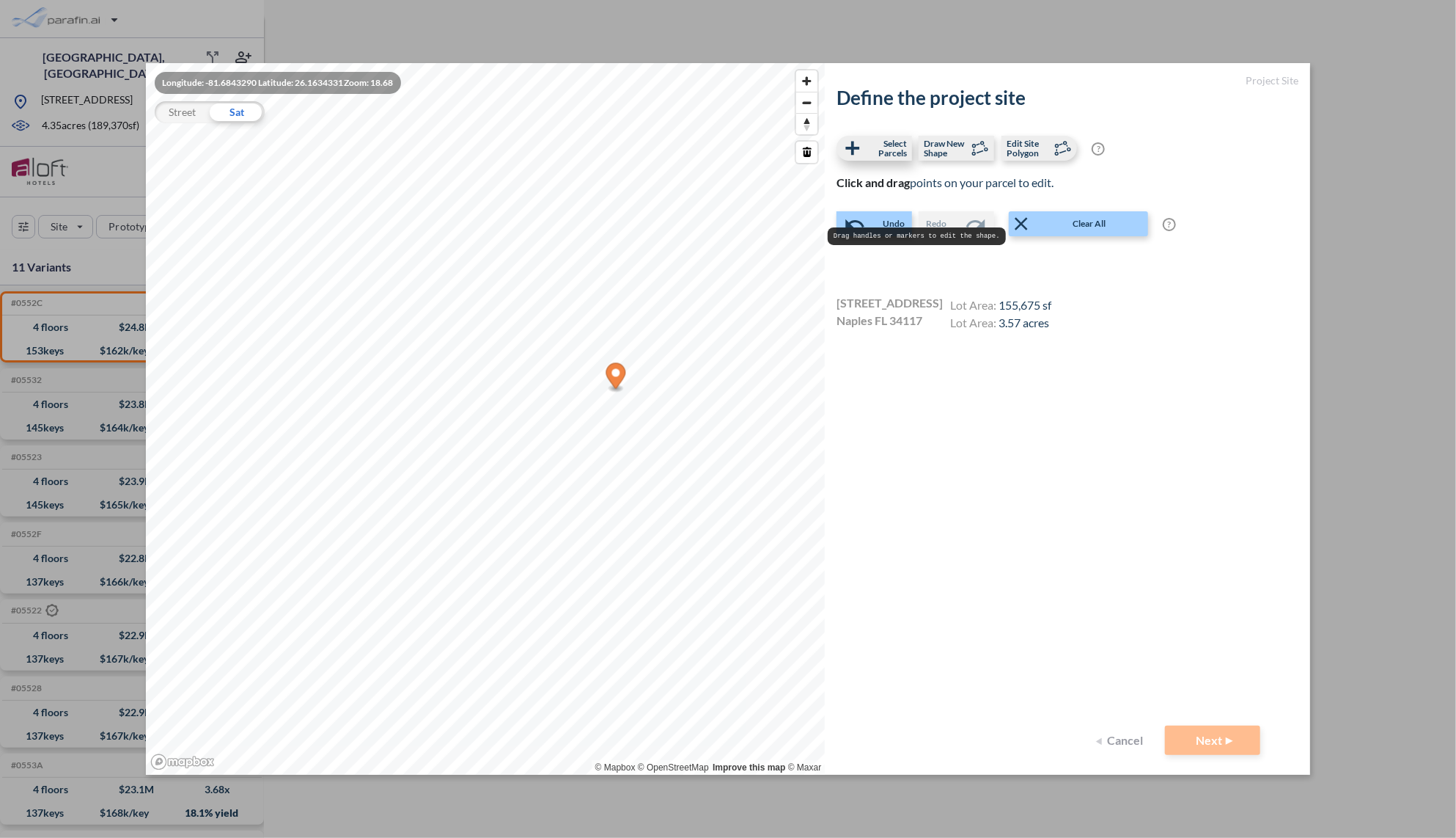
click at [882, 150] on span "Select Parcels" at bounding box center [885, 148] width 43 height 19
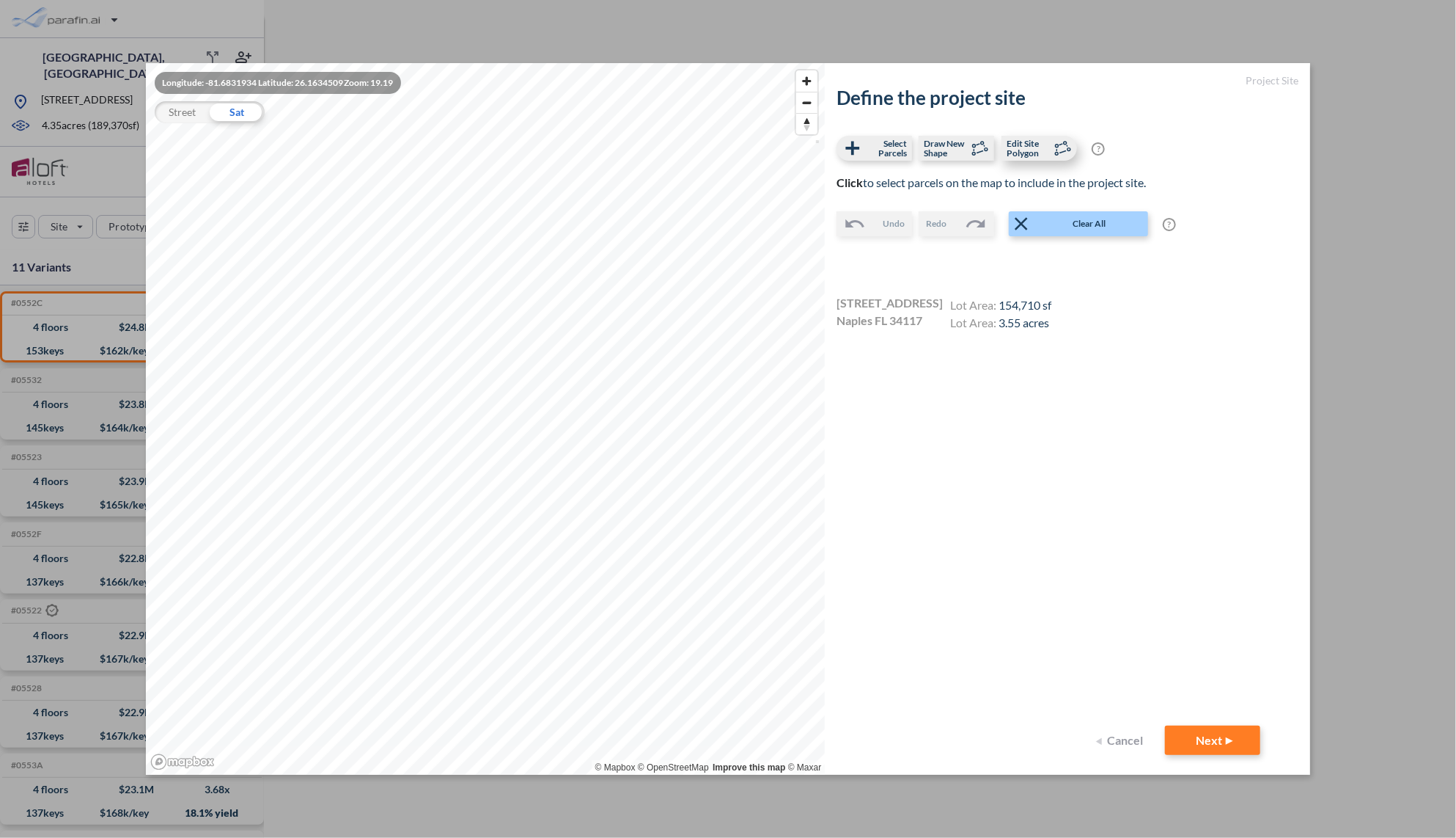
click at [1039, 143] on span "Edit Site Polygon" at bounding box center [1028, 148] width 43 height 19
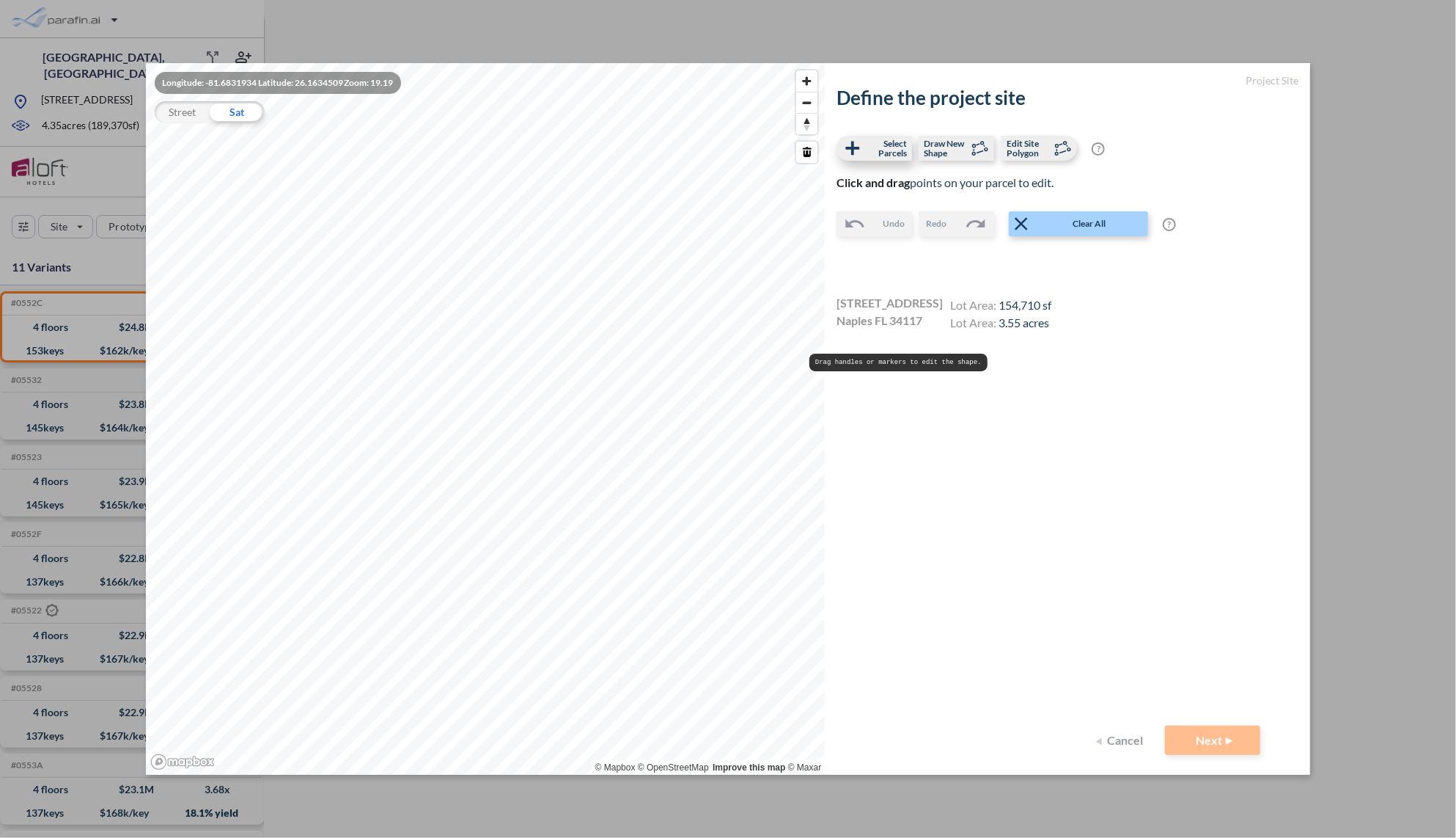
click at [878, 147] on span "Select Parcels" at bounding box center [885, 148] width 43 height 19
click at [1193, 729] on button "Next" at bounding box center [1212, 739] width 95 height 29
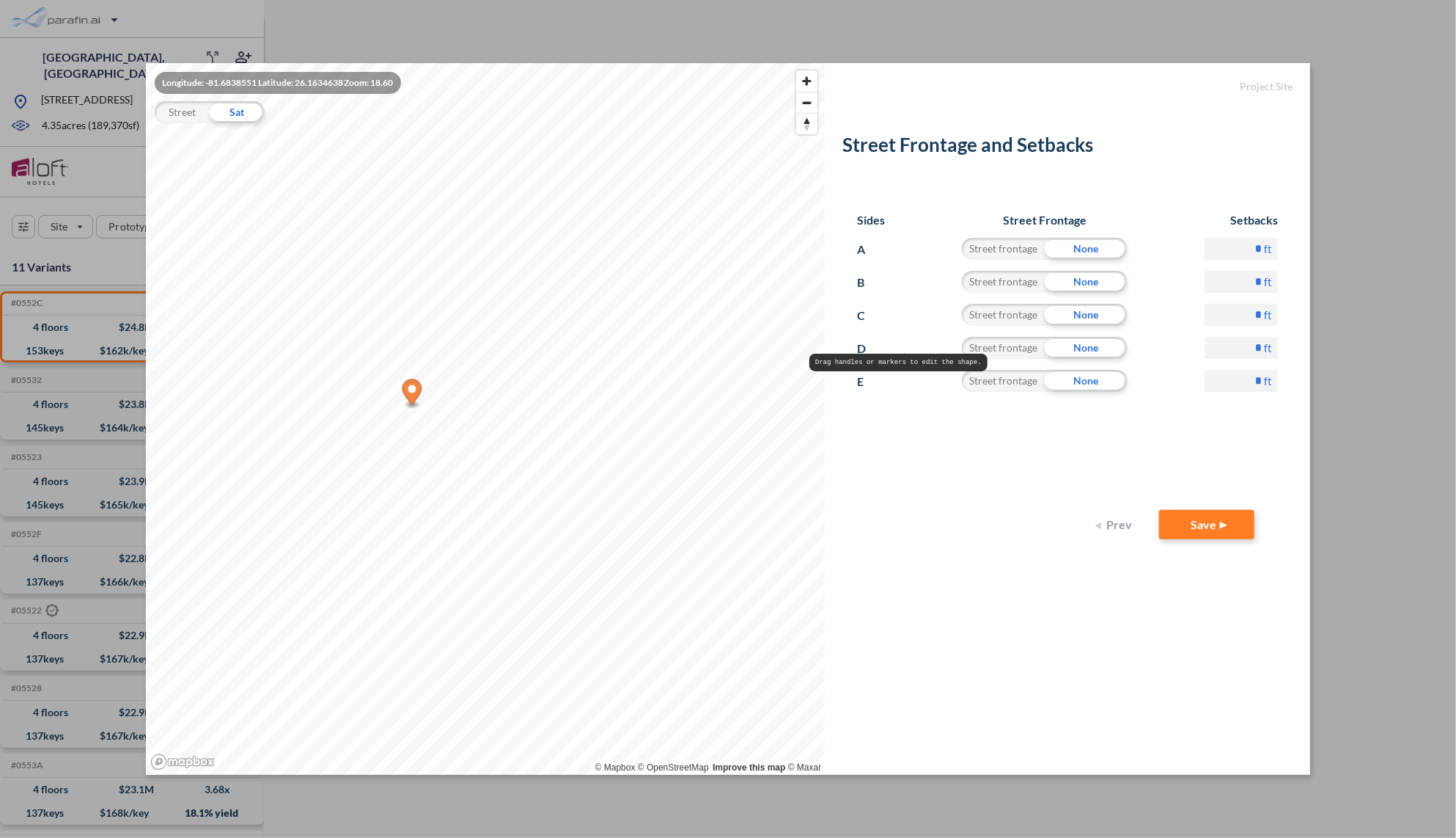
click at [1208, 498] on div "Sides Street Frontage Setbacks A Street frontage None * ft B Street frontage No…" at bounding box center [1067, 354] width 450 height 311
click at [1211, 529] on button "Save" at bounding box center [1206, 524] width 95 height 29
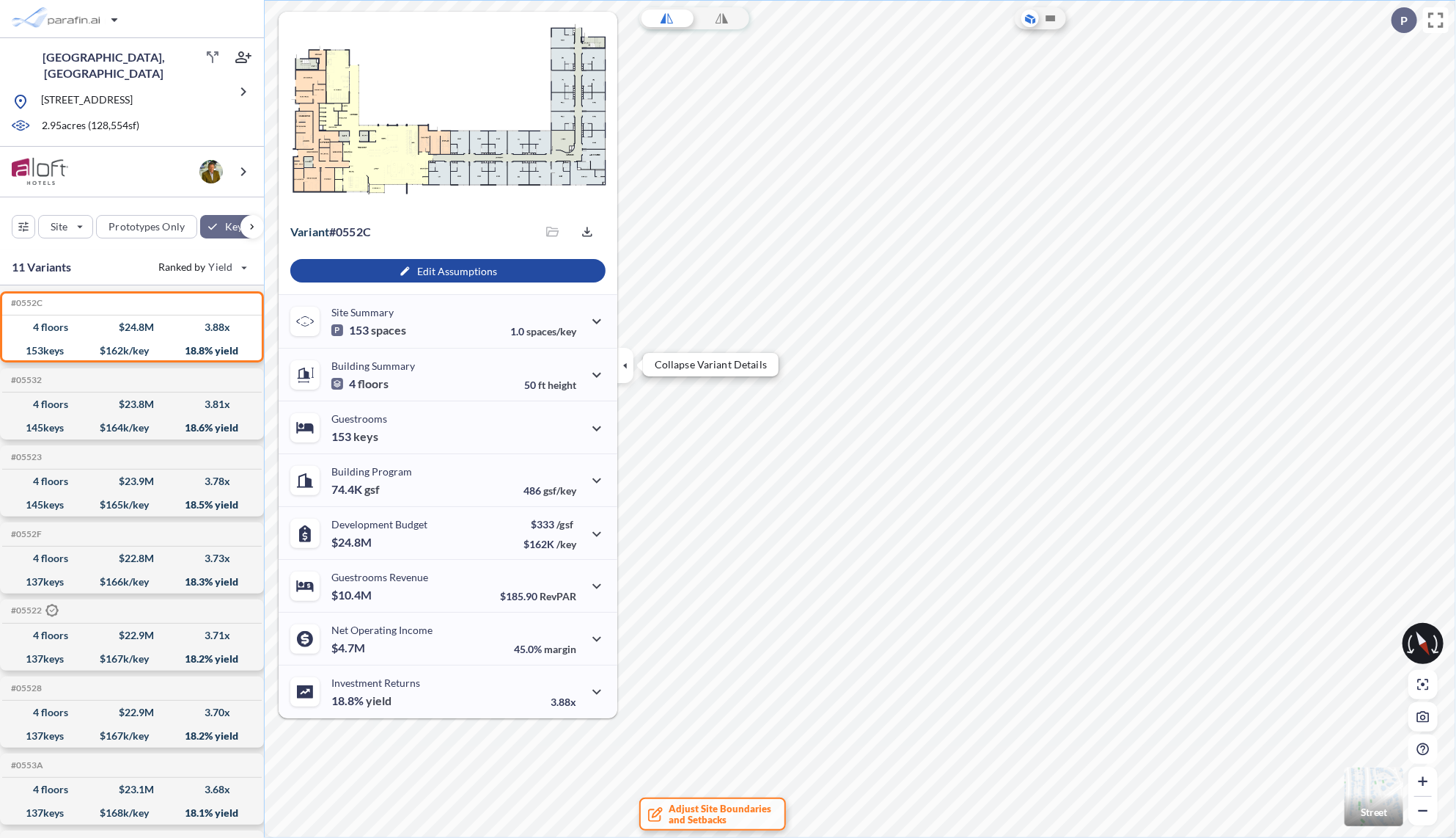
click at [625, 358] on icon "button" at bounding box center [625, 365] width 16 height 16
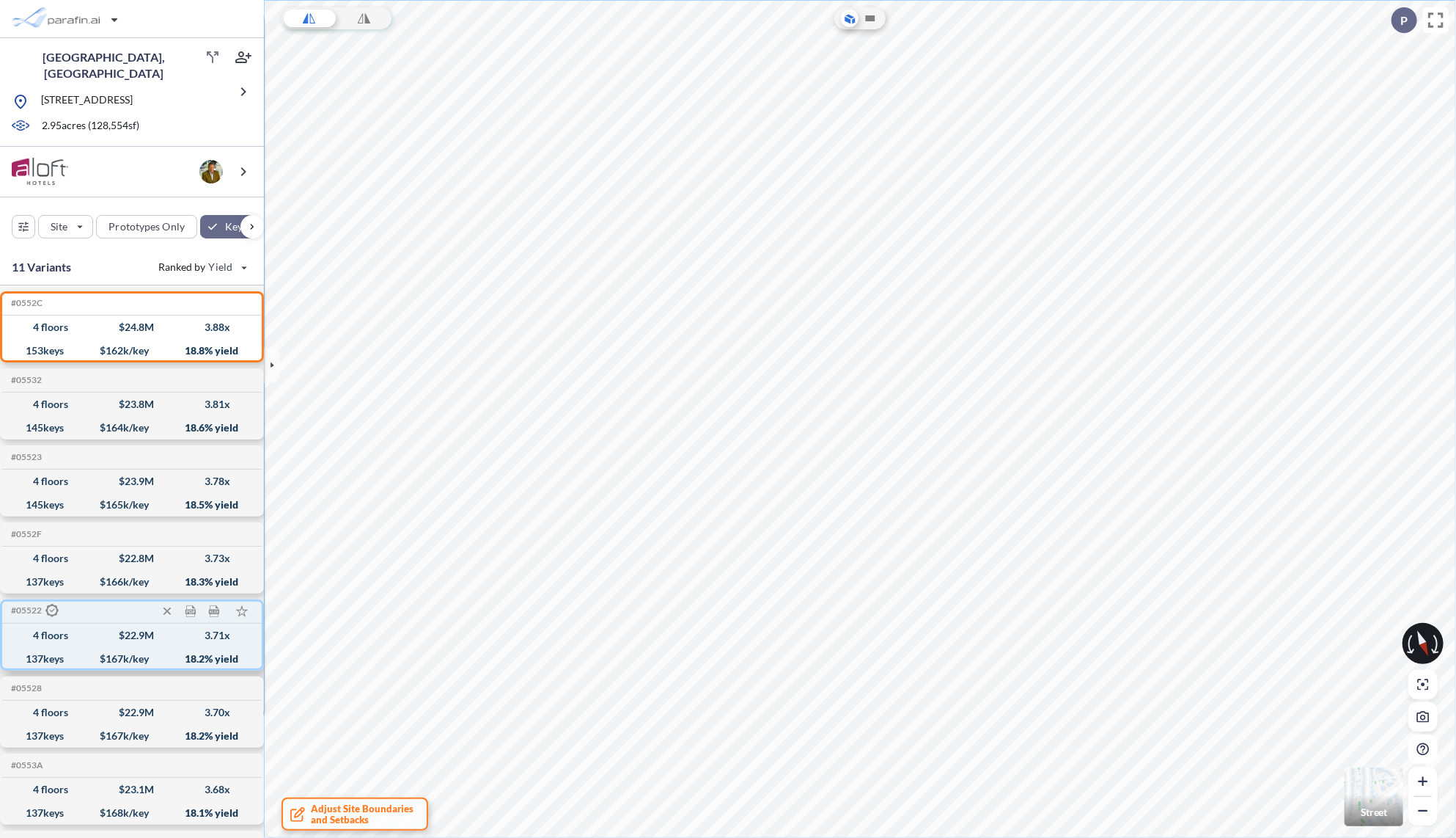
click at [102, 624] on div "4 floors $ 22.9 M 3.71 x" at bounding box center [133, 635] width 248 height 24
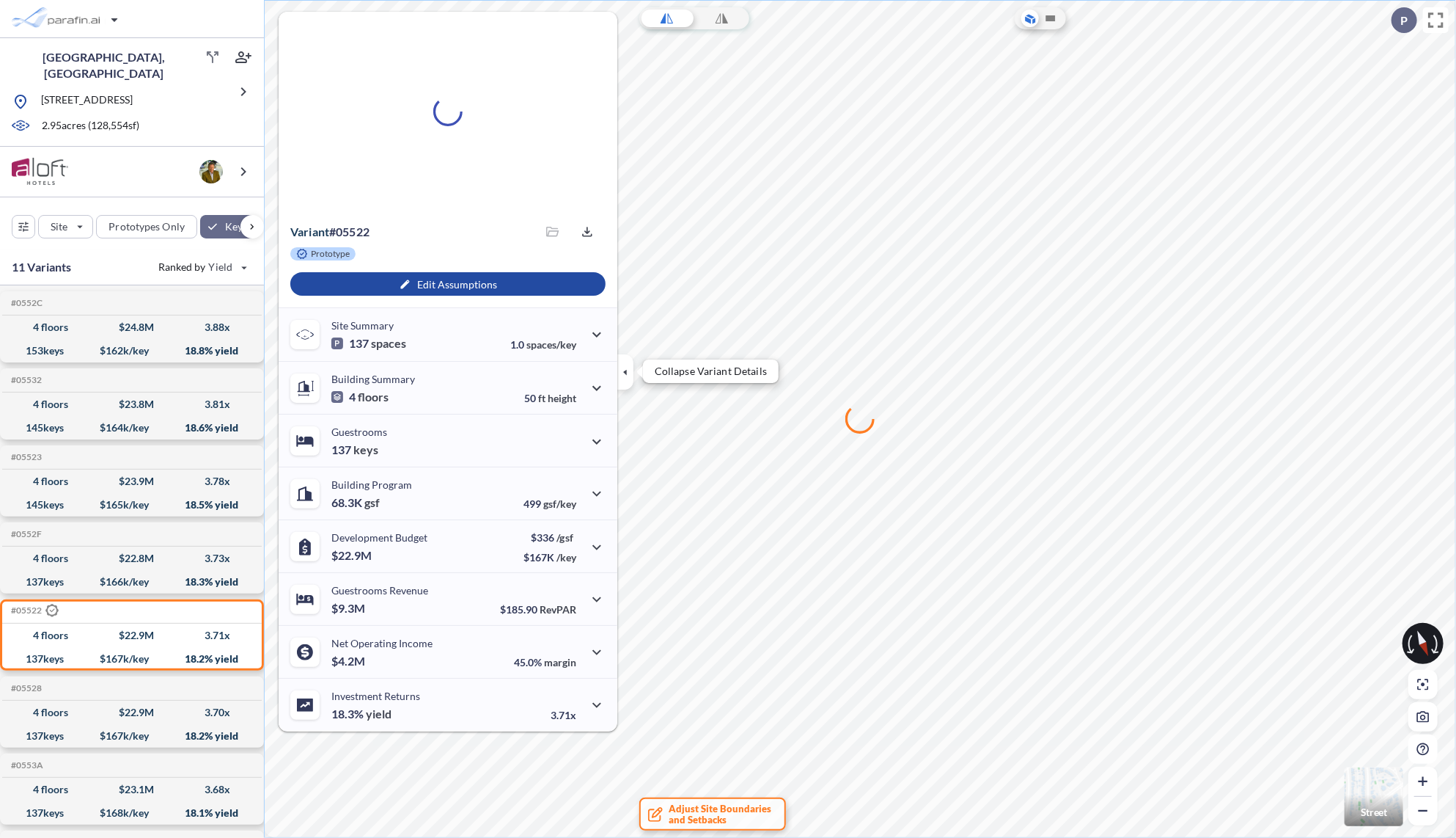
click at [624, 374] on icon "button" at bounding box center [625, 372] width 16 height 16
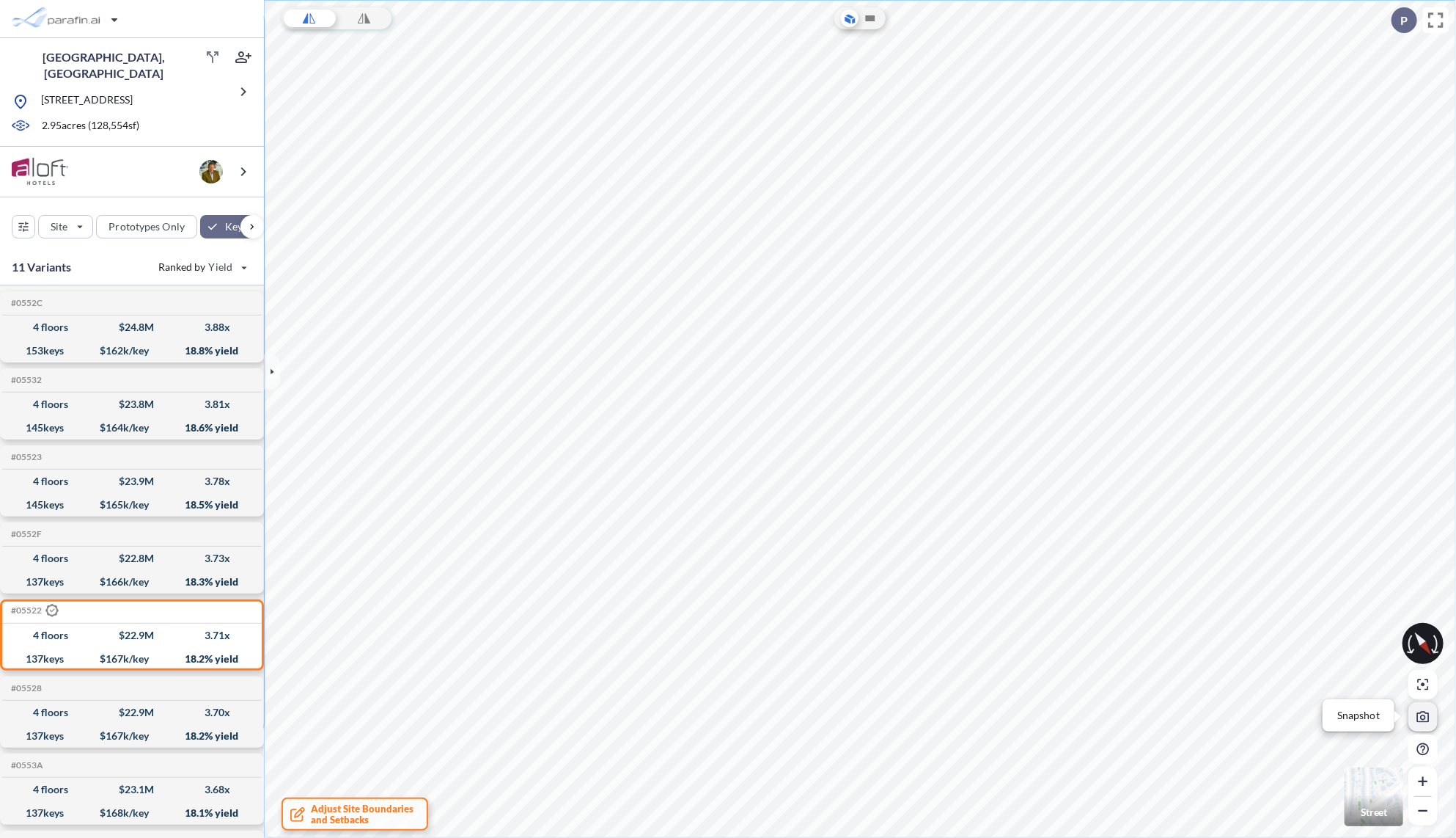
click at [1427, 721] on icon "button" at bounding box center [1423, 718] width 12 height 11
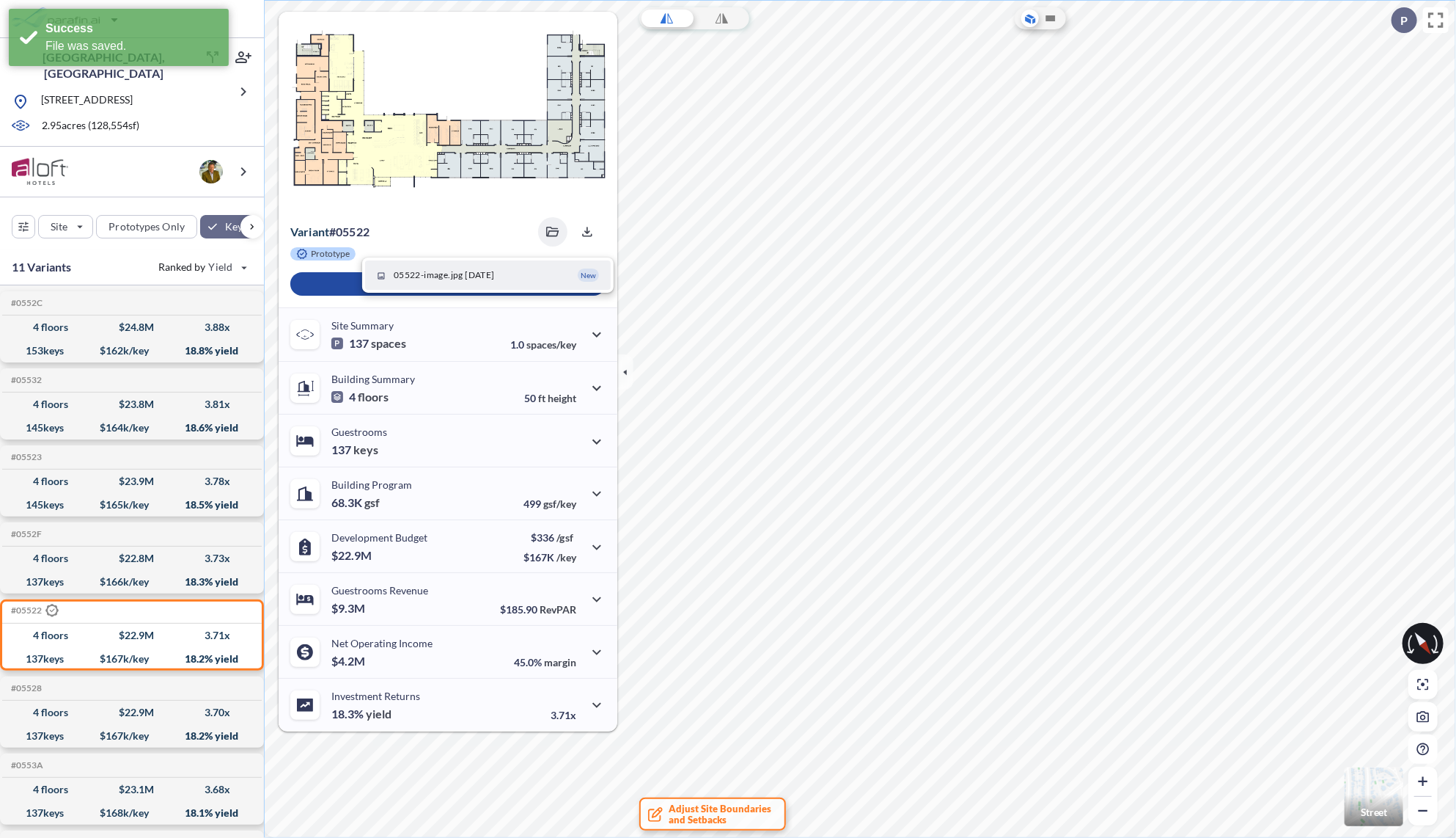
click at [483, 277] on span "05522-image.jpg 08/18/2025" at bounding box center [445, 275] width 102 height 13
